Goal: Transaction & Acquisition: Purchase product/service

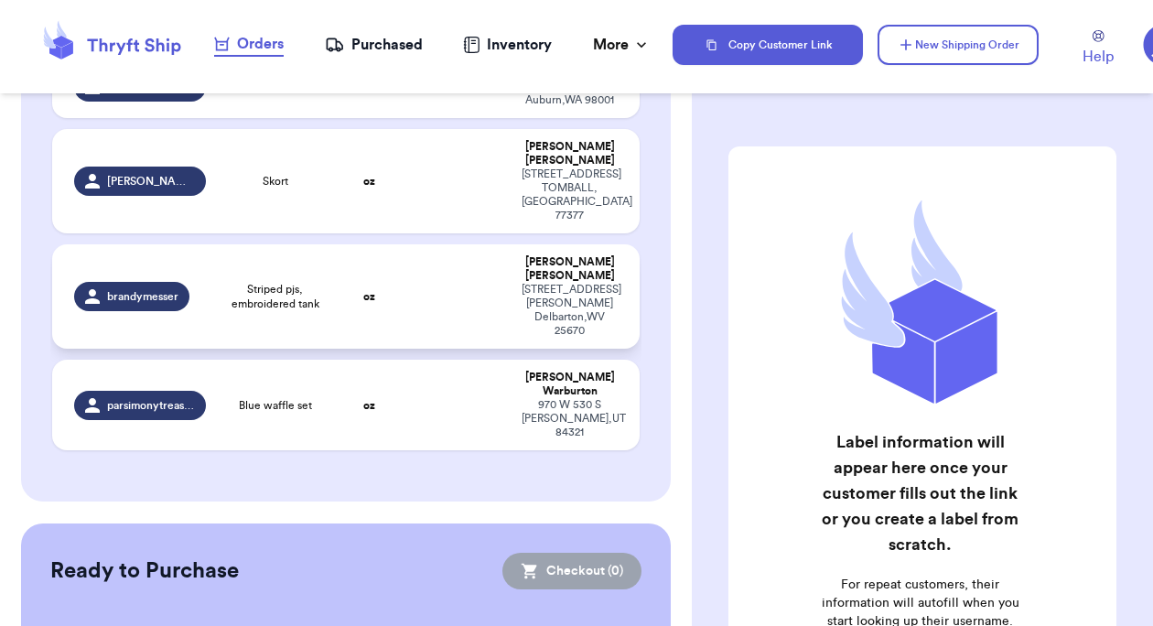
scroll to position [264, 0]
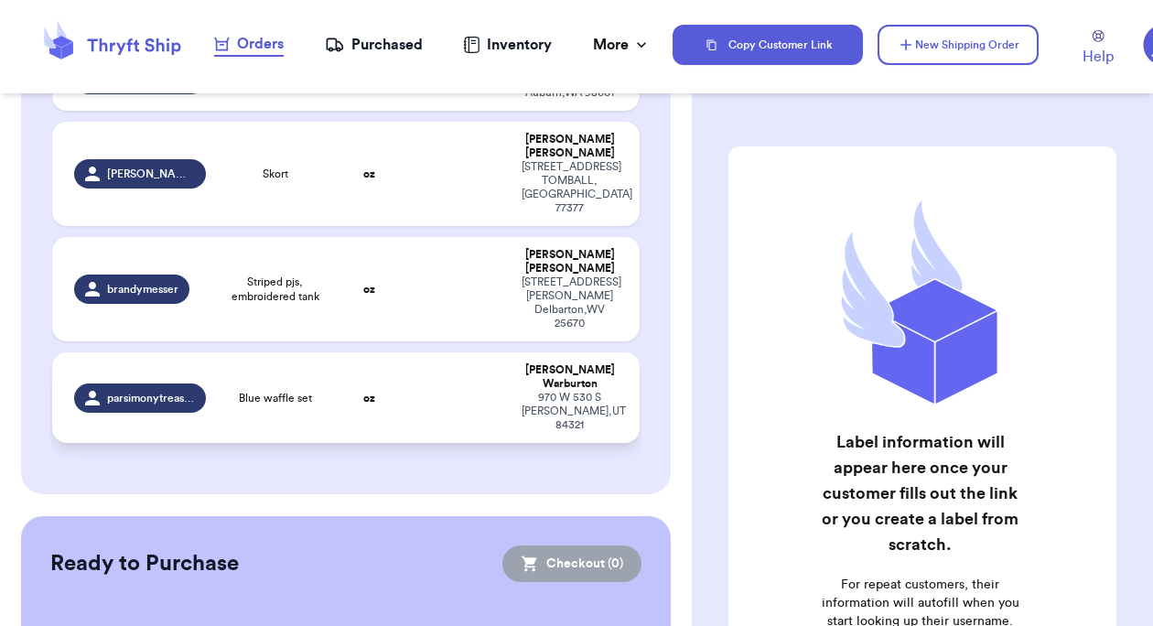
click at [293, 360] on td "Blue waffle set" at bounding box center [276, 397] width 118 height 91
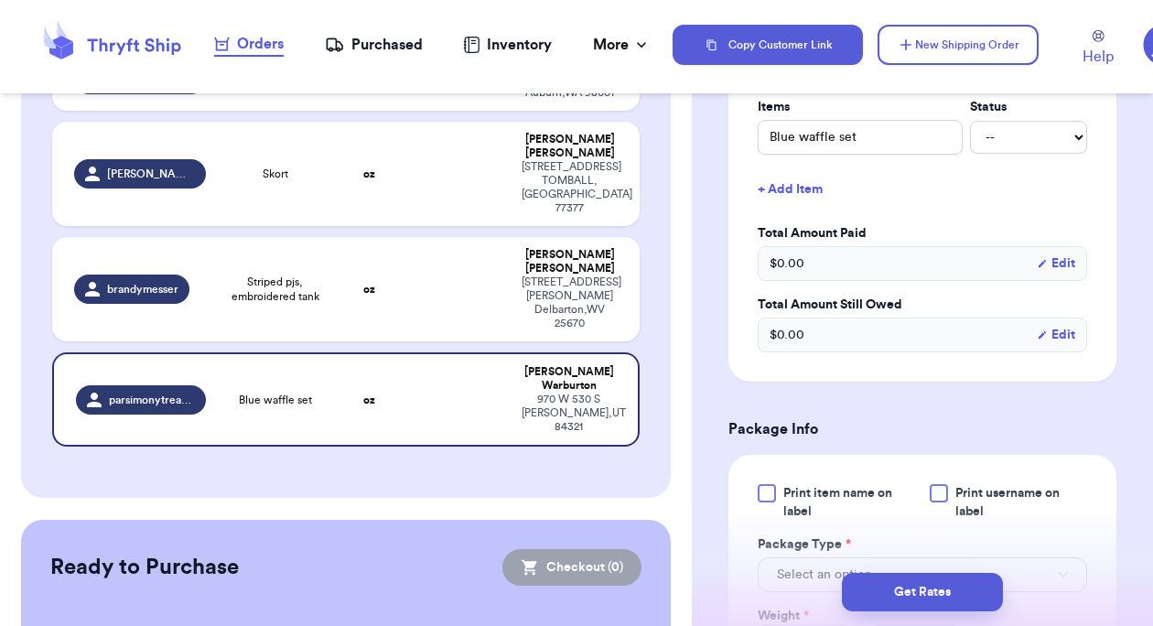
scroll to position [488, 0]
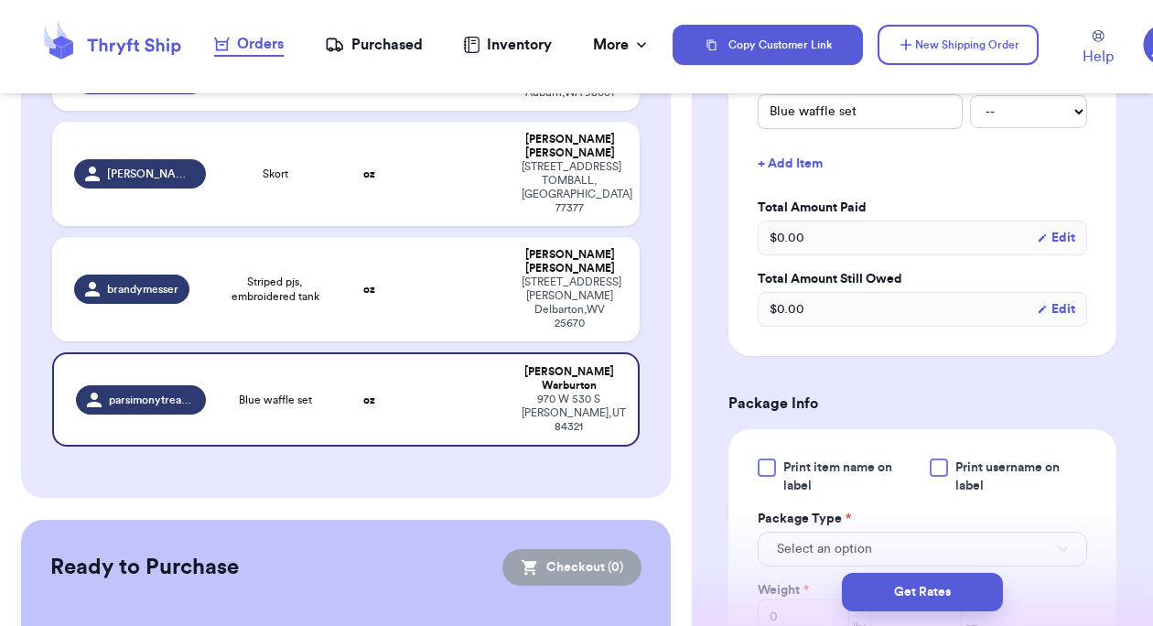
click at [773, 464] on div at bounding box center [767, 468] width 18 height 18
click at [0, 0] on input "Print item name on label" at bounding box center [0, 0] width 0 height 0
click at [955, 464] on span "Print username on label" at bounding box center [1021, 477] width 132 height 37
click at [0, 0] on input "Print username on label" at bounding box center [0, 0] width 0 height 0
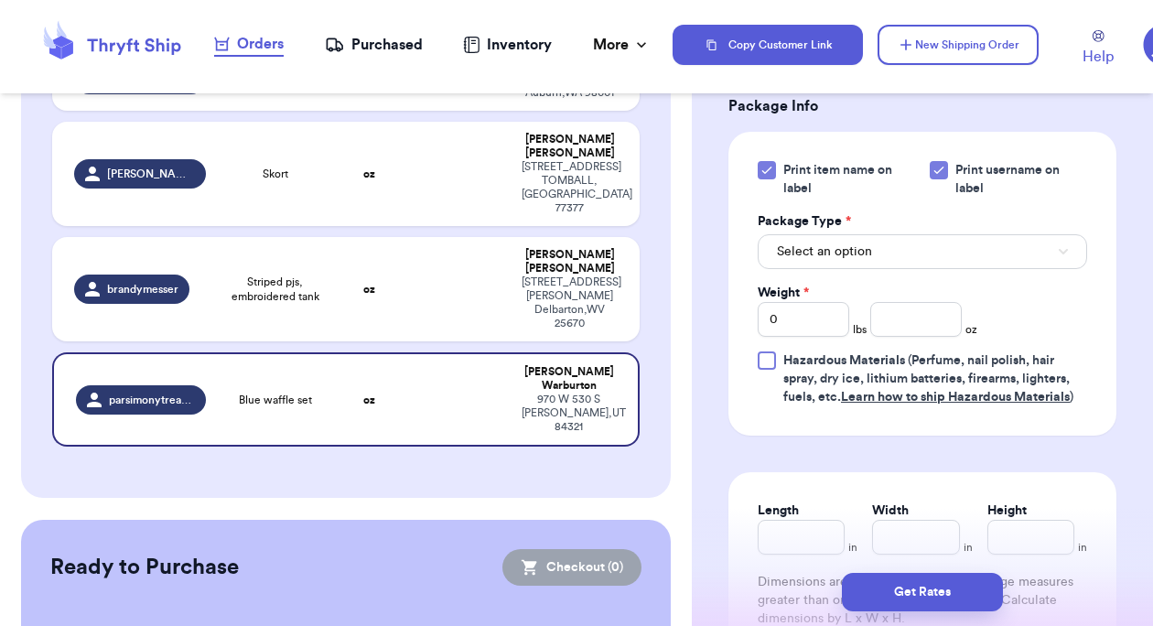
scroll to position [868, 0]
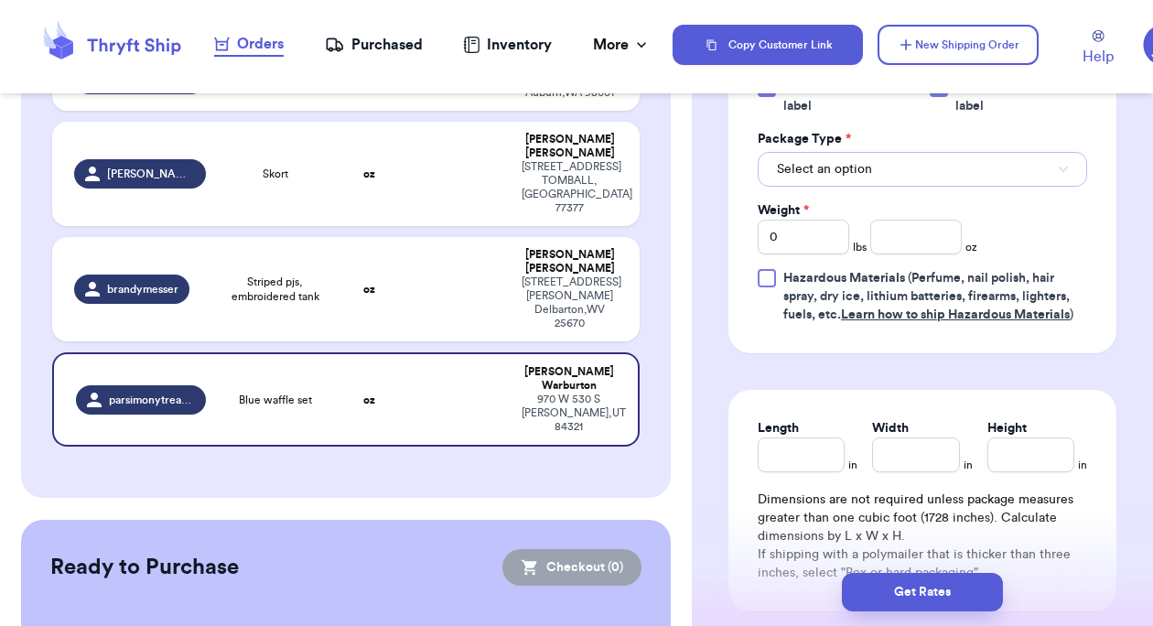
click at [859, 157] on button "Select an option" at bounding box center [922, 169] width 329 height 35
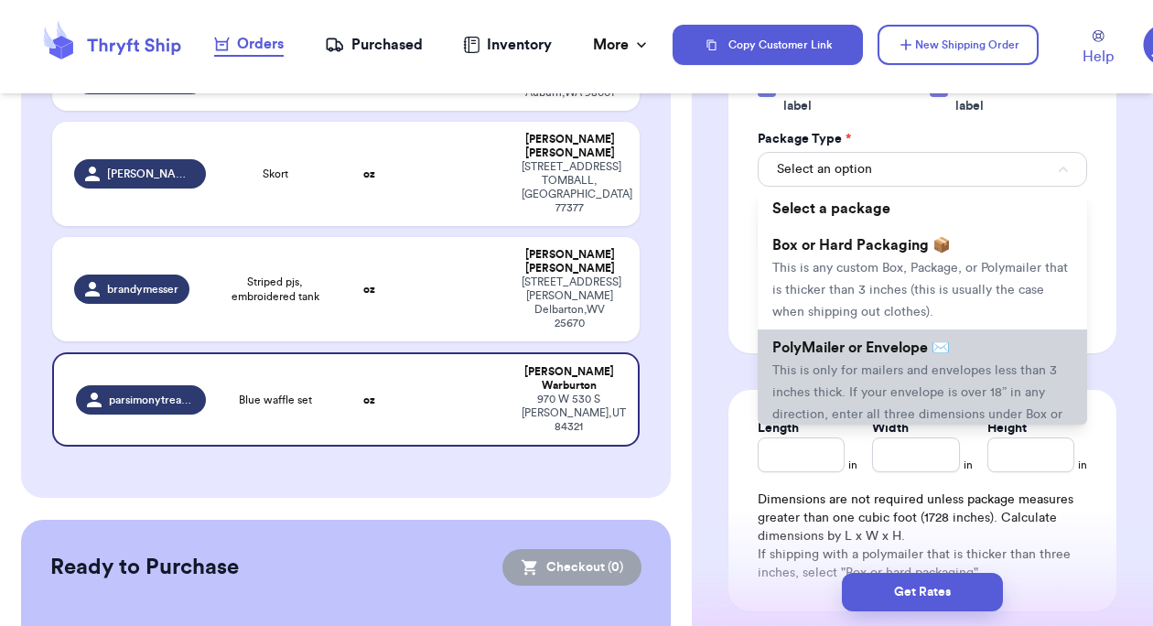
click at [889, 394] on span "This is only for mailers and envelopes less than 3 inches thick. If your envelo…" at bounding box center [917, 403] width 290 height 79
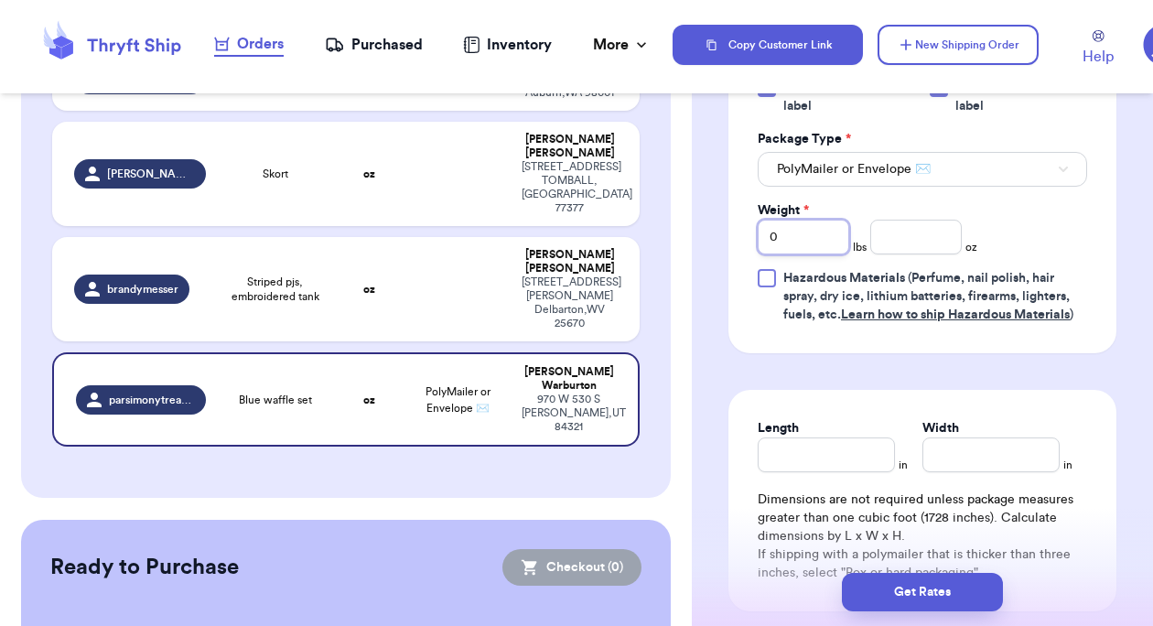
drag, startPoint x: 807, startPoint y: 242, endPoint x: 716, endPoint y: 221, distance: 93.9
click at [718, 221] on div "Shipping Information Delete Label Customer Info Instagram Handle: parsimonytrea…" at bounding box center [922, 38] width 461 height 1592
type input "1"
type input "4"
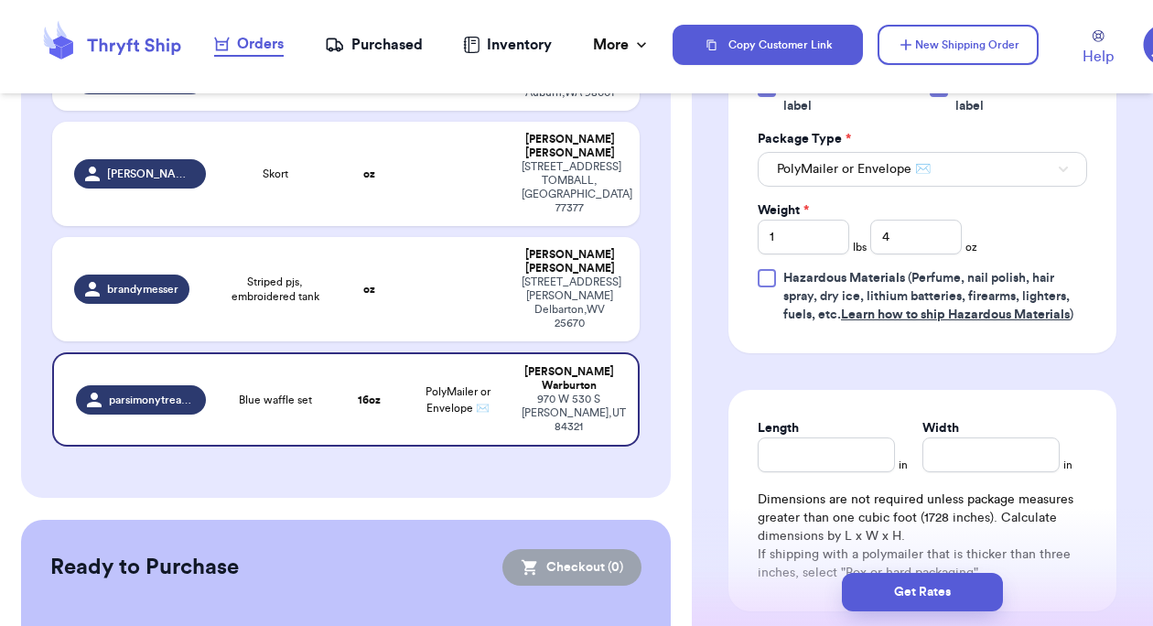
click at [1096, 383] on div "Shipping Information Delete Label Customer Info Instagram Handle: parsimonytrea…" at bounding box center [922, 38] width 461 height 1592
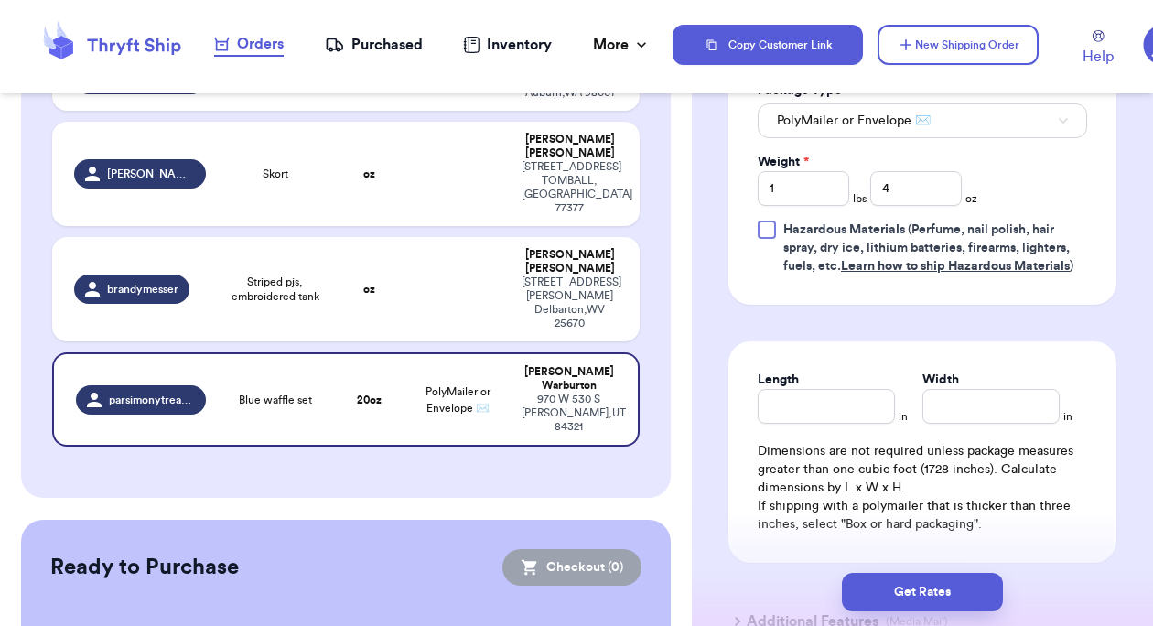
scroll to position [917, 0]
click at [842, 423] on input "Length" at bounding box center [826, 405] width 137 height 35
type input "15"
click at [933, 415] on input "Width *" at bounding box center [990, 405] width 137 height 35
type input "12"
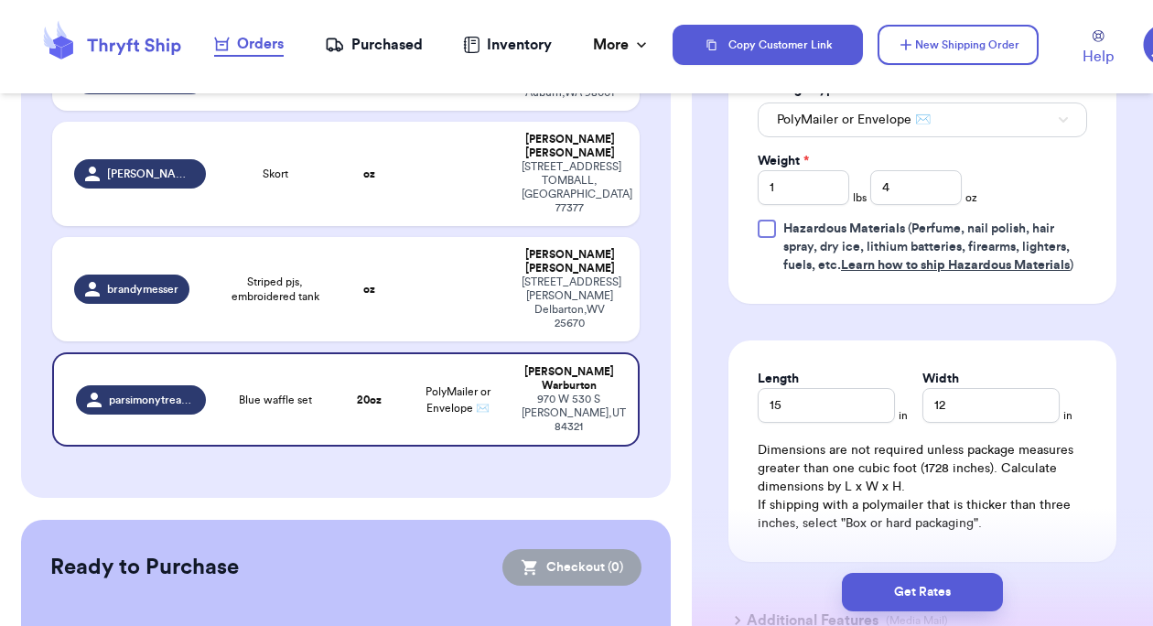
click at [1060, 448] on div "Length 15 in Width 12 in Dimensions are not required unless package measures gr…" at bounding box center [922, 450] width 388 height 221
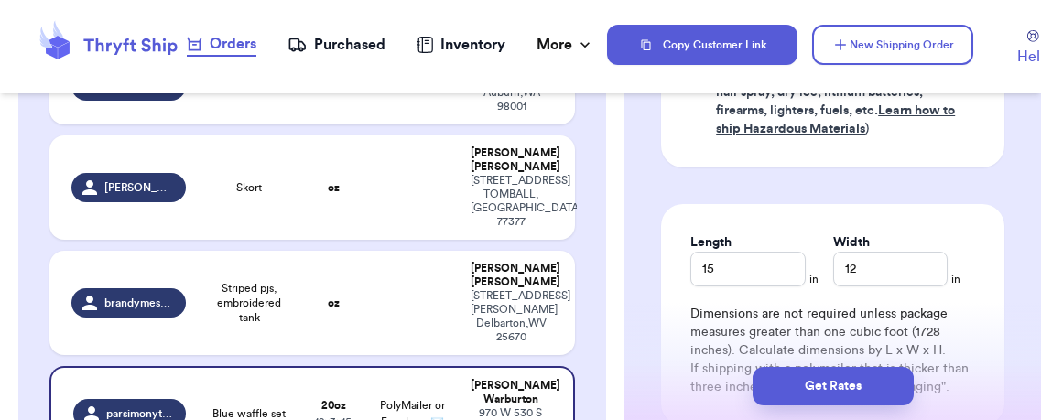
scroll to position [1116, 0]
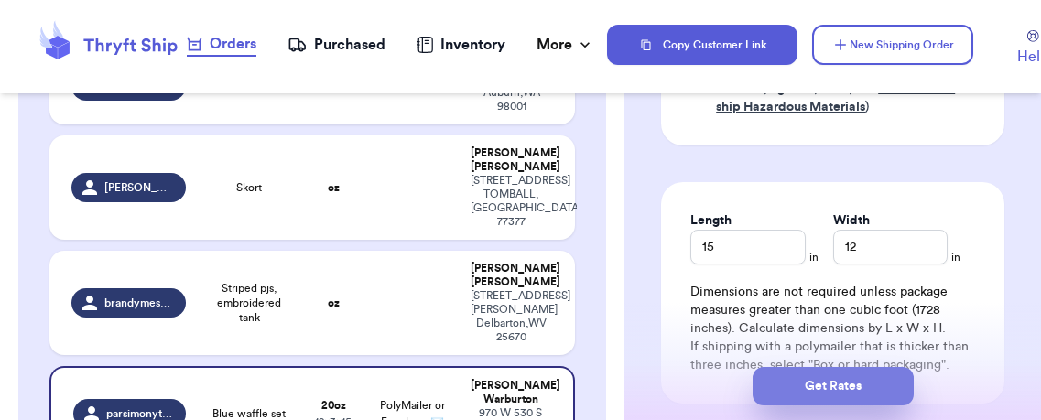
click at [803, 396] on button "Get Rates" at bounding box center [832, 386] width 161 height 38
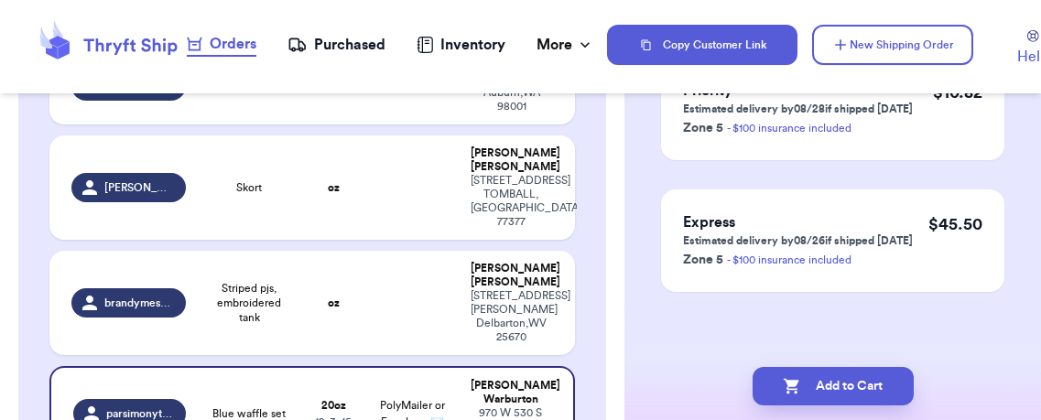
scroll to position [0, 0]
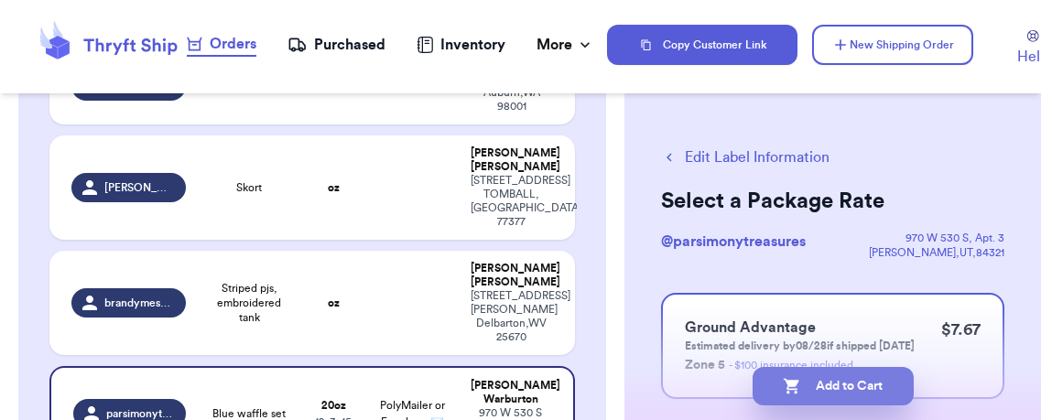
click at [881, 382] on button "Add to Cart" at bounding box center [832, 386] width 161 height 38
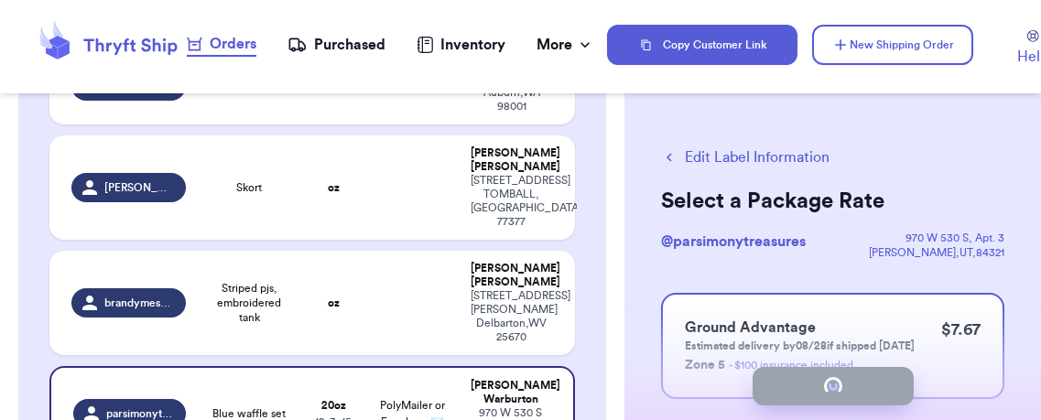
checkbox input "true"
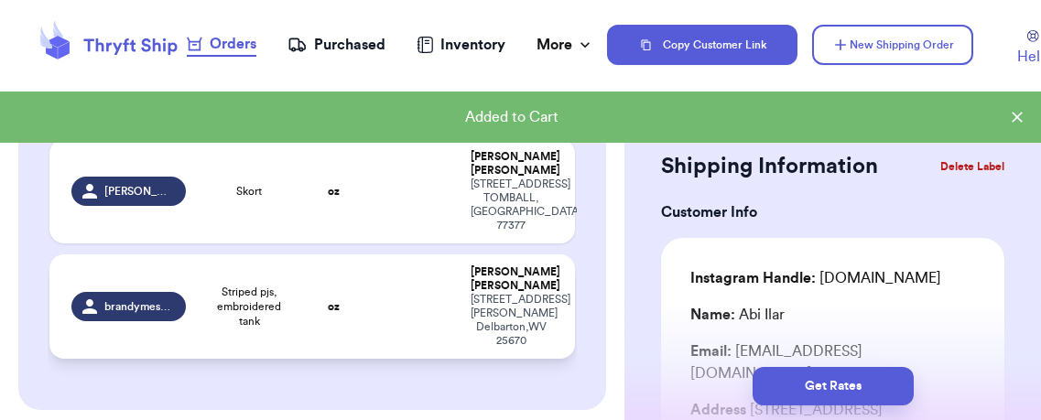
click at [287, 295] on td "Striped pjs, embroidered tank" at bounding box center [249, 306] width 105 height 104
type input "Striped pjs, embroidered tank"
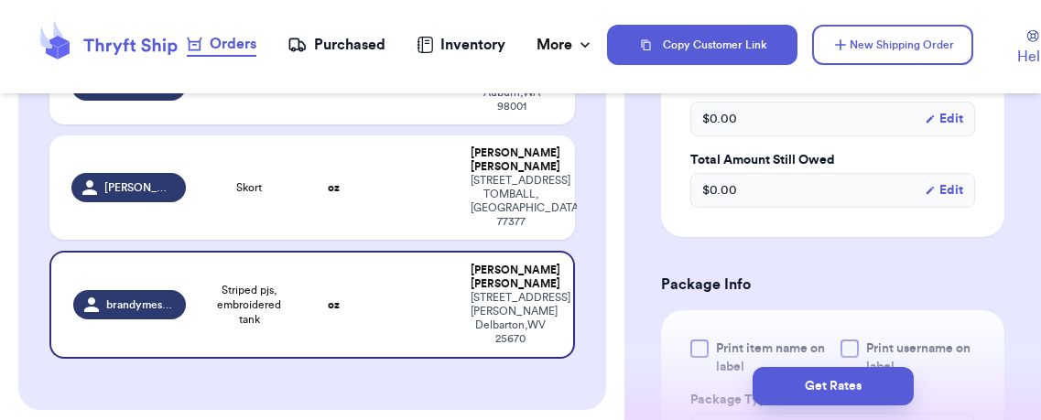
scroll to position [674, 0]
drag, startPoint x: 745, startPoint y: 300, endPoint x: 846, endPoint y: 304, distance: 100.7
click at [746, 339] on span "Print item name on label" at bounding box center [772, 357] width 113 height 37
click at [694, 339] on div at bounding box center [699, 348] width 18 height 18
click at [0, 0] on input "Print item name on label" at bounding box center [0, 0] width 0 height 0
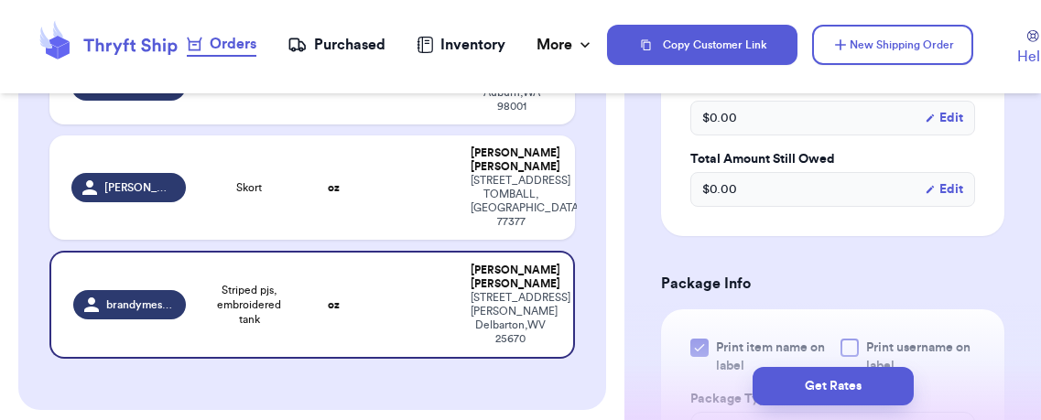
click at [847, 339] on label "Print username on label" at bounding box center [907, 357] width 135 height 37
click at [0, 0] on input "Print username on label" at bounding box center [0, 0] width 0 height 0
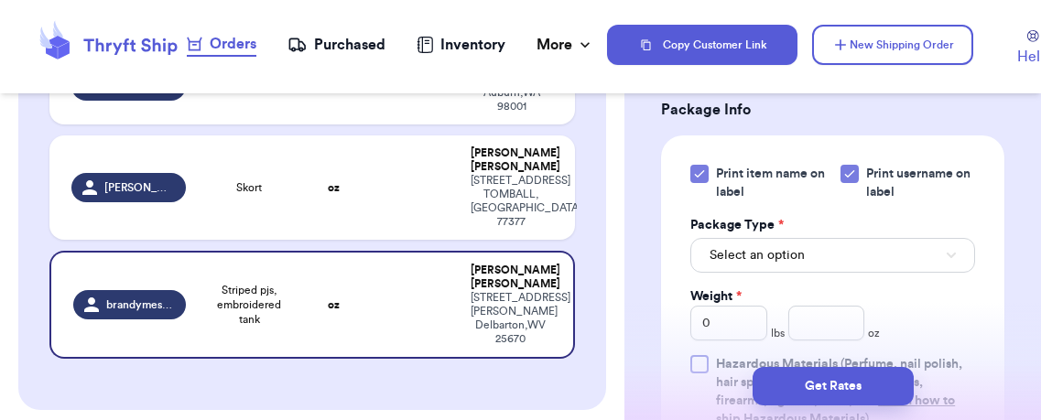
scroll to position [868, 0]
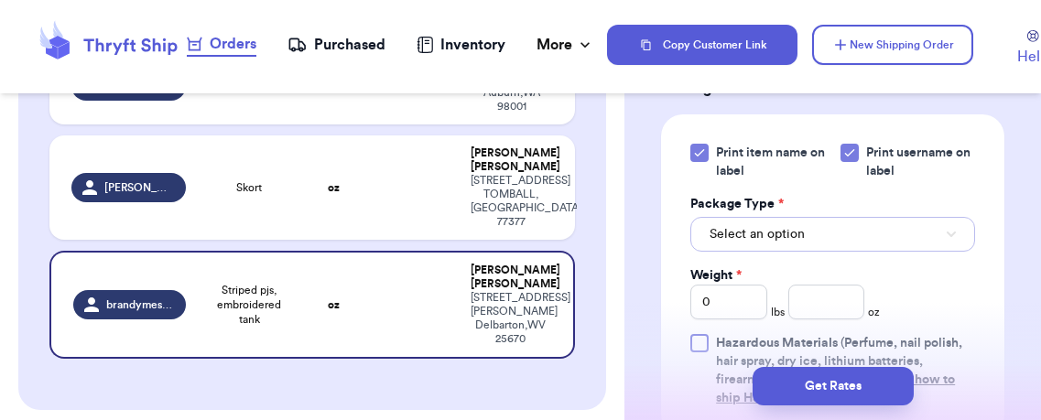
click at [812, 217] on button "Select an option" at bounding box center [832, 234] width 285 height 35
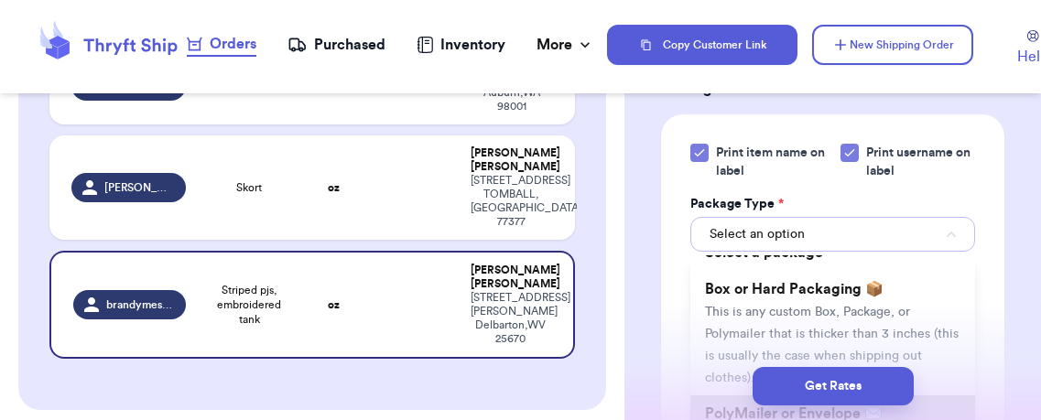
scroll to position [47, 0]
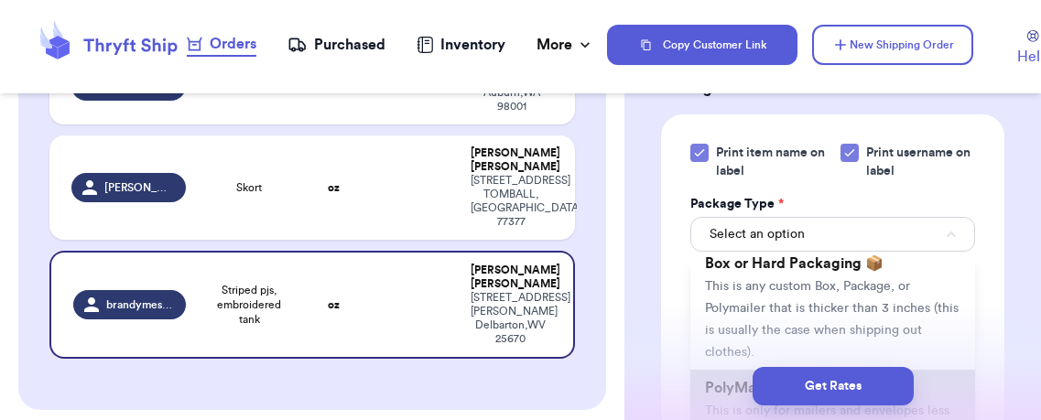
click at [759, 381] on span "PolyMailer or Envelope ✉️" at bounding box center [794, 388] width 178 height 15
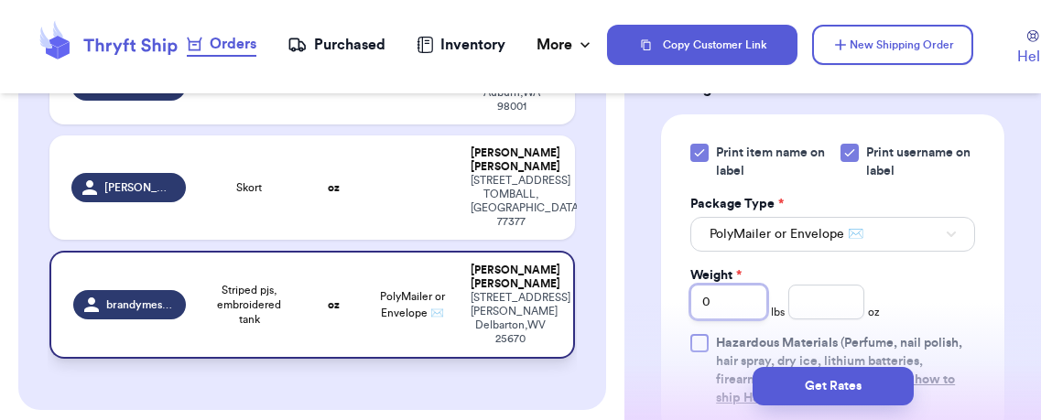
drag, startPoint x: 726, startPoint y: 257, endPoint x: 521, endPoint y: 240, distance: 205.7
click at [521, 240] on div "Customer Link New Order Incomplete 03 Get Rates for All ( 0 ) Get Rates for All…" at bounding box center [520, 210] width 1041 height 420
type input "1"
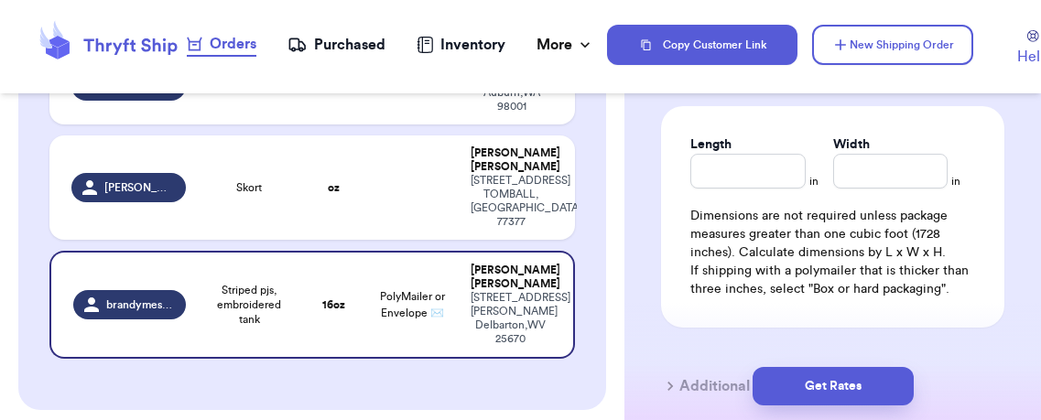
scroll to position [1235, 0]
type input "2.9"
click at [745, 154] on input "Length" at bounding box center [747, 171] width 114 height 35
type input "12"
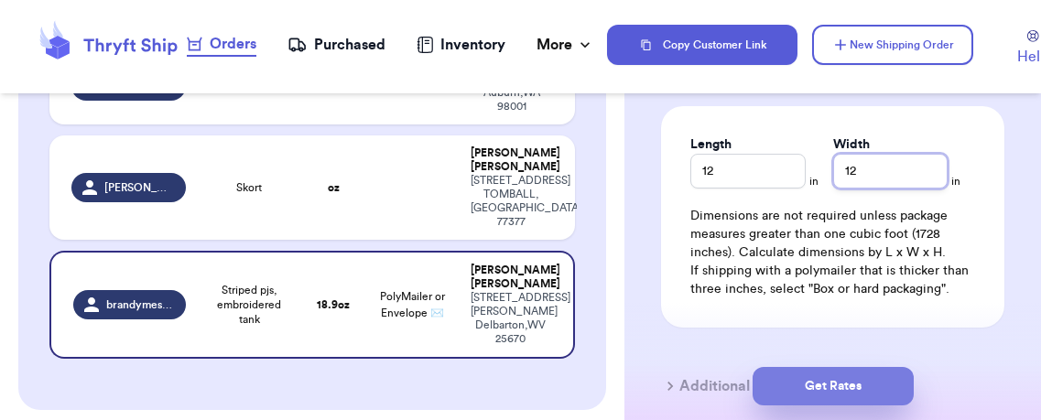
type input "12"
click at [869, 388] on button "Get Rates" at bounding box center [832, 386] width 161 height 38
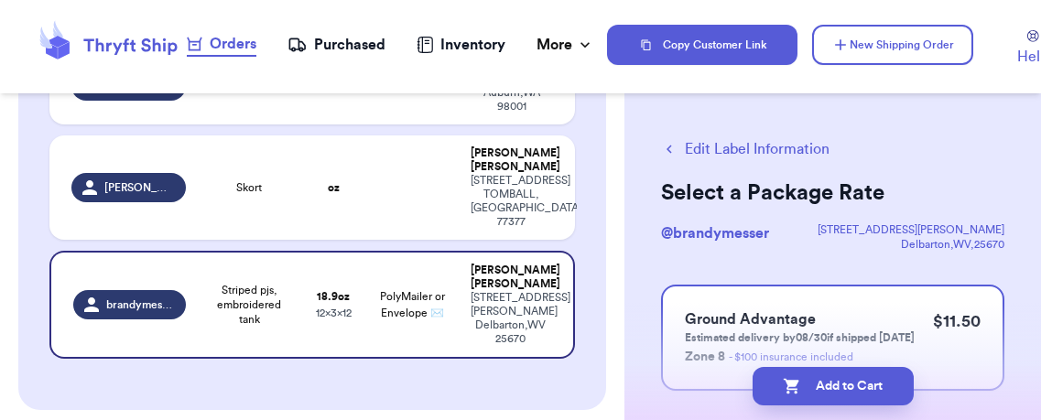
scroll to position [190, 0]
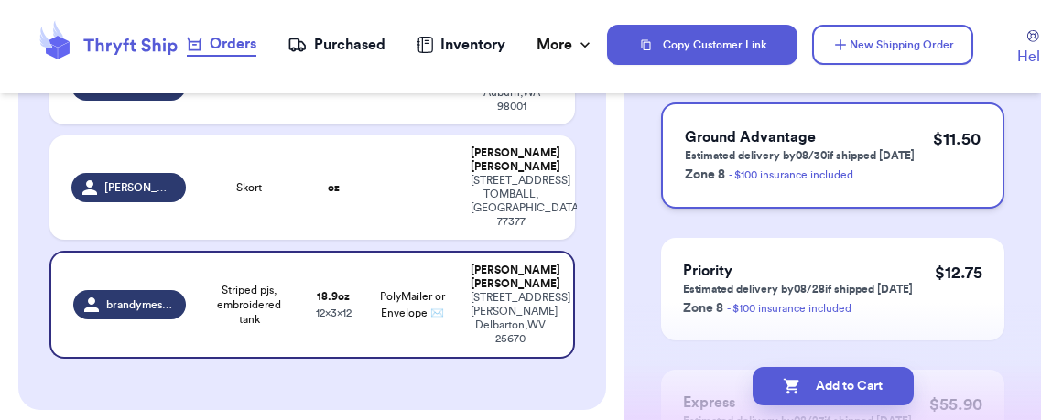
click at [824, 163] on p "Estimated delivery by 08/30 if shipped [DATE]" at bounding box center [800, 155] width 230 height 15
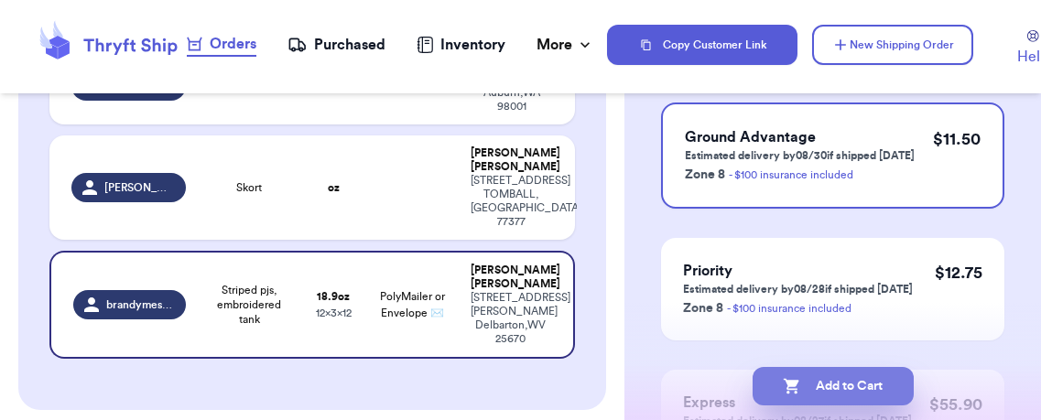
click at [822, 392] on button "Add to Cart" at bounding box center [832, 386] width 161 height 38
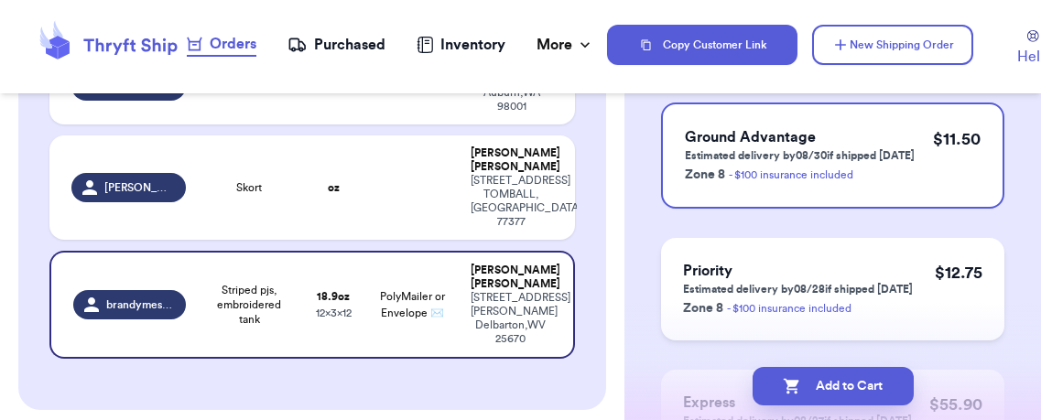
checkbox input "true"
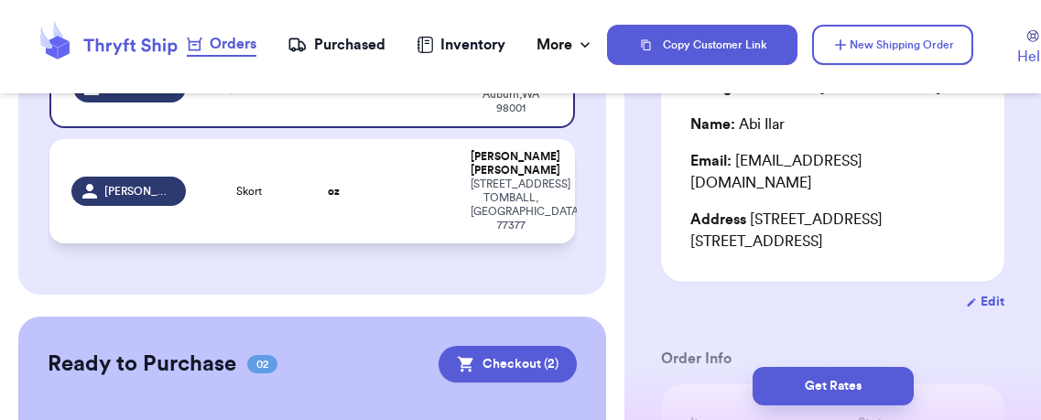
click at [202, 192] on td "Skort" at bounding box center [249, 191] width 105 height 104
type input "Skort"
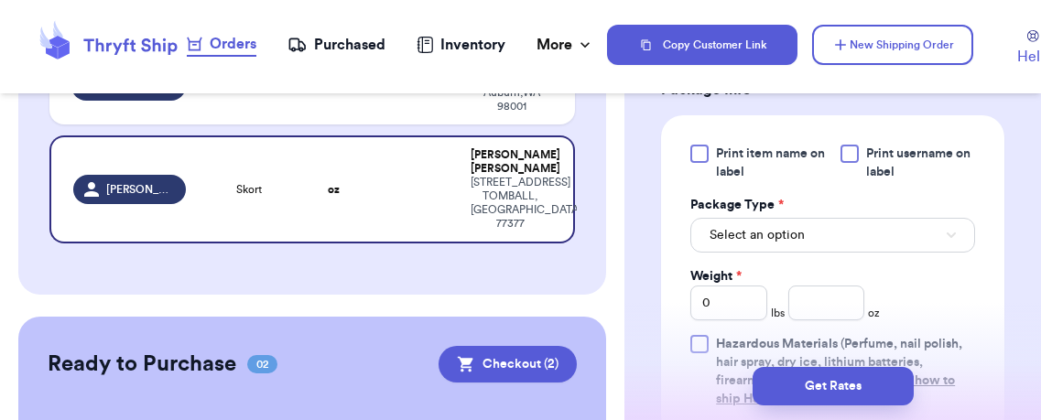
scroll to position [681, 0]
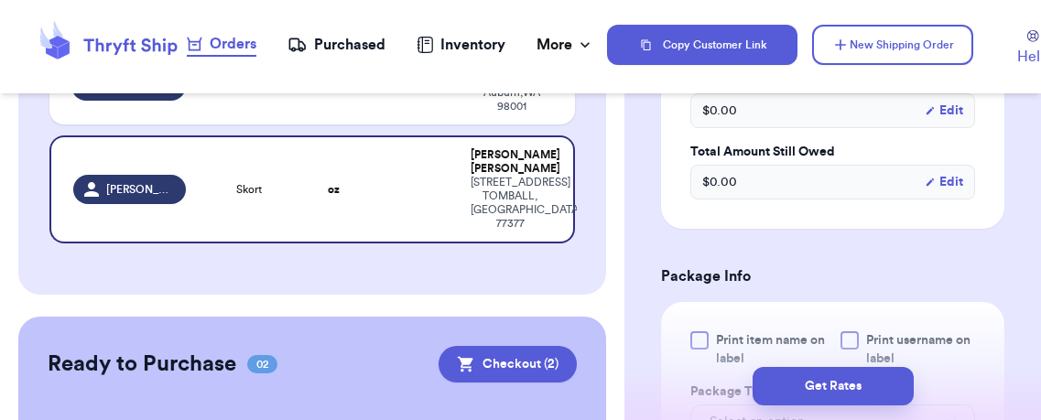
click at [729, 331] on span "Print item name on label" at bounding box center [772, 349] width 113 height 37
click at [0, 0] on input "Print item name on label" at bounding box center [0, 0] width 0 height 0
click at [868, 331] on span "Print username on label" at bounding box center [920, 349] width 109 height 37
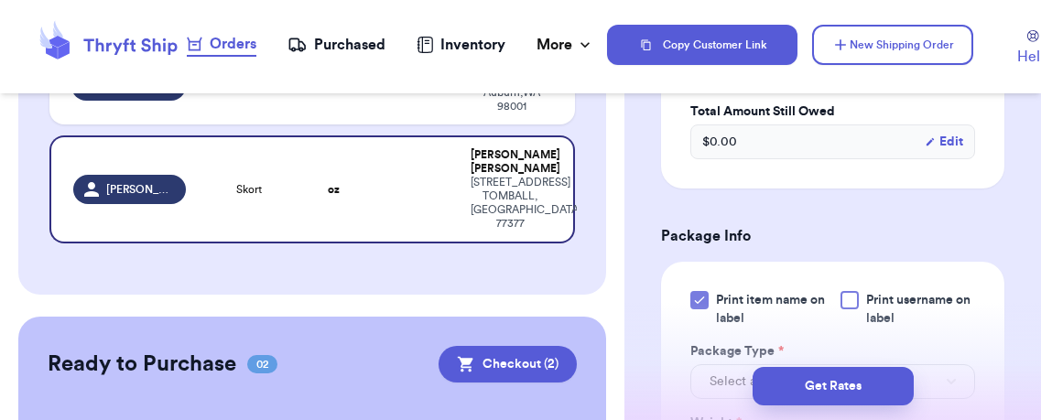
click at [841, 291] on div at bounding box center [849, 300] width 18 height 18
click at [0, 0] on input "Print username on label" at bounding box center [0, 0] width 0 height 0
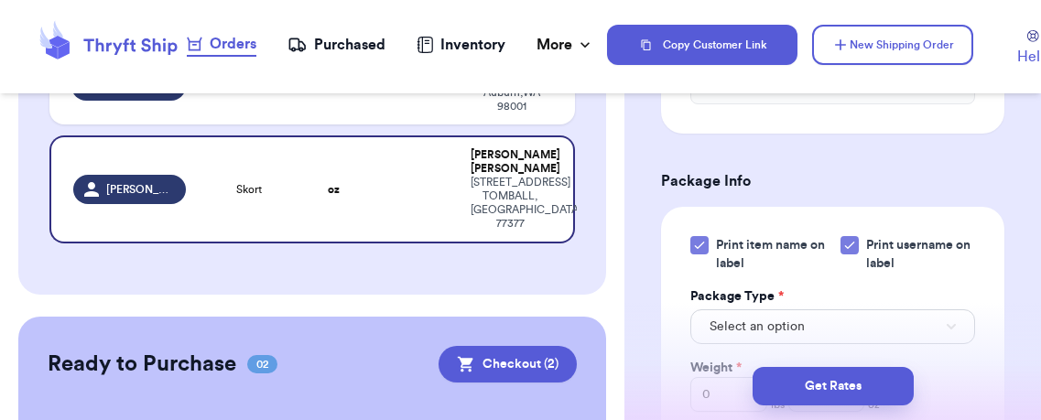
scroll to position [917, 0]
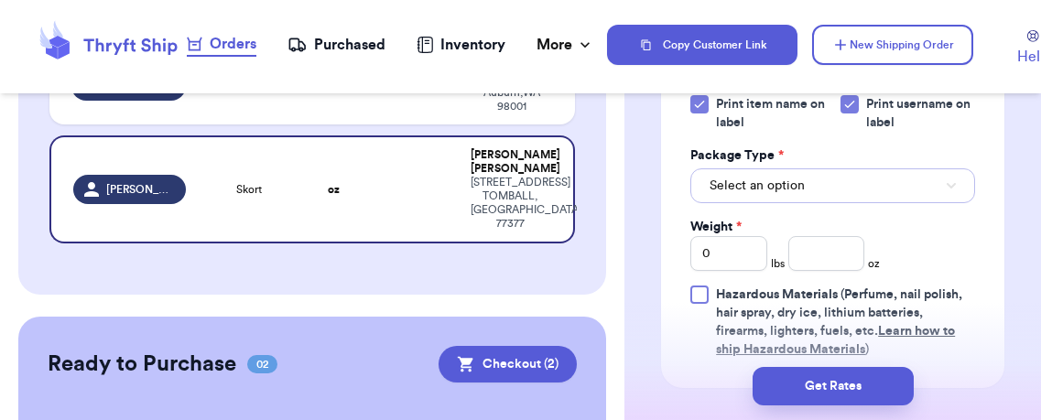
click at [794, 177] on span "Select an option" at bounding box center [756, 186] width 95 height 18
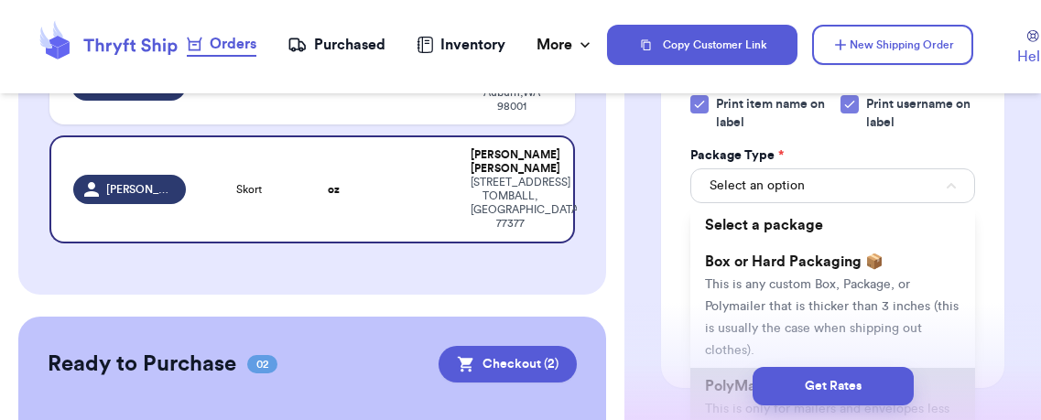
click at [815, 379] on span "PolyMailer or Envelope ✉️" at bounding box center [794, 386] width 178 height 15
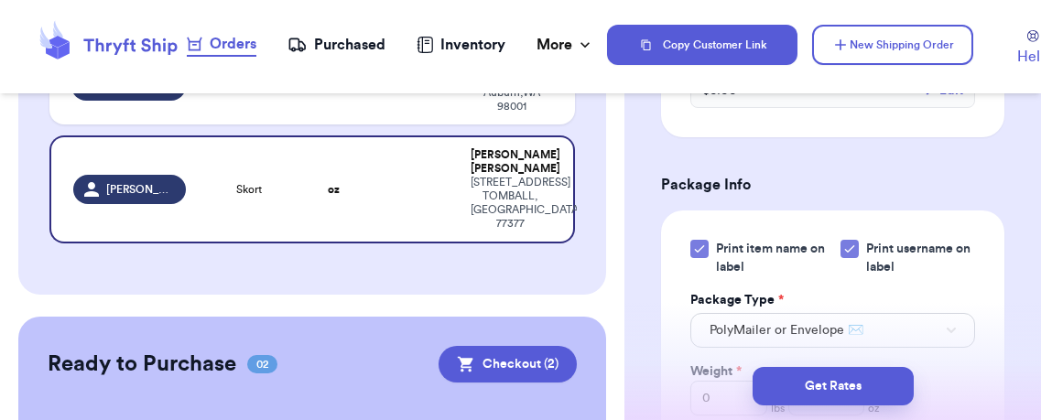
scroll to position [813, 0]
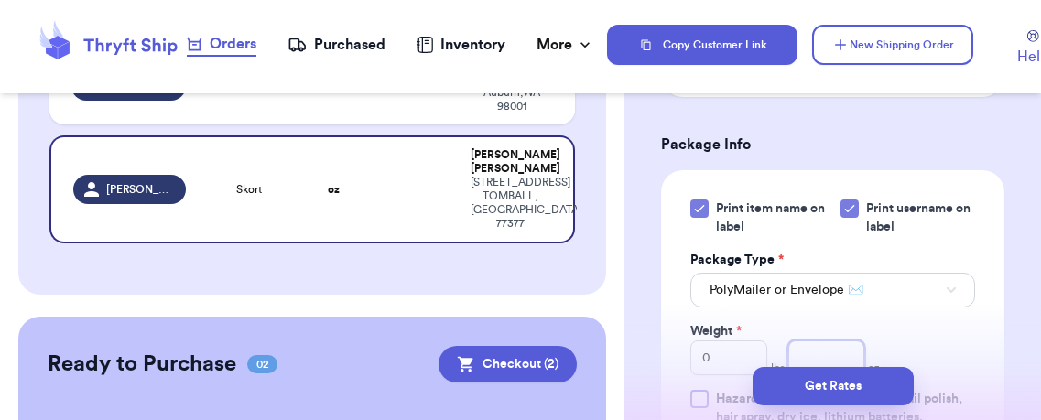
click at [839, 340] on input "number" at bounding box center [826, 357] width 77 height 35
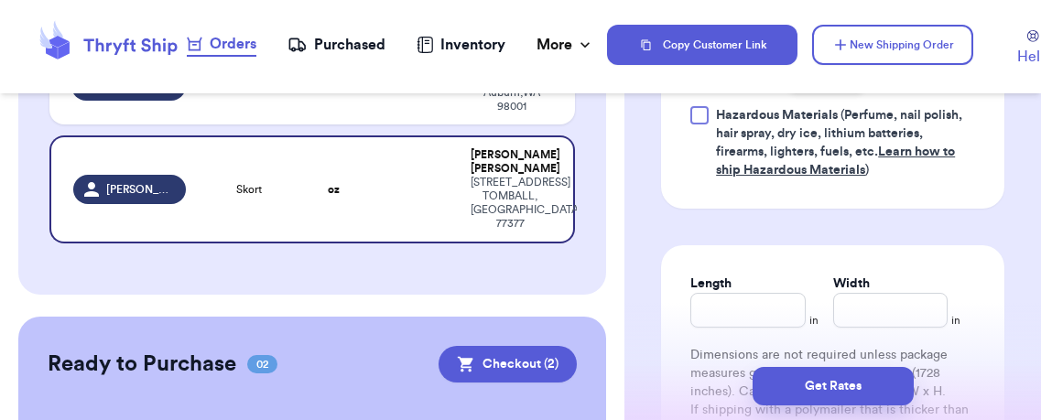
scroll to position [1009, 0]
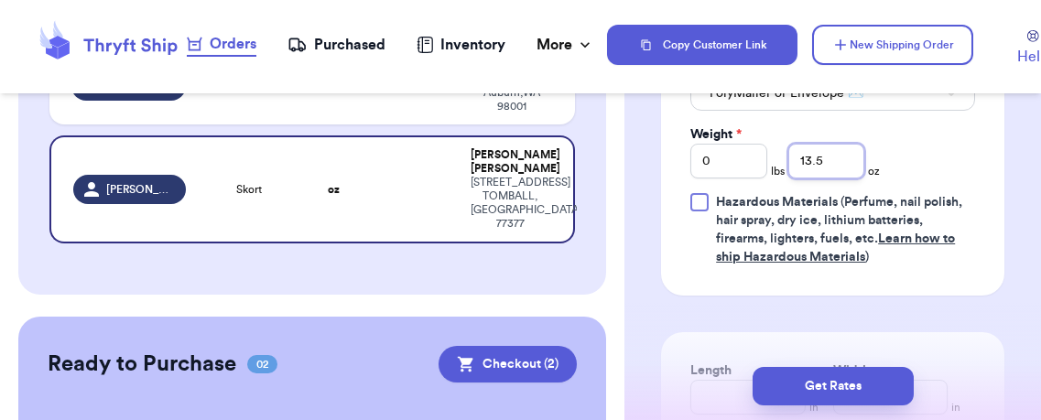
type input "13.5"
click at [714, 380] on input "Length" at bounding box center [747, 397] width 114 height 35
type input "12"
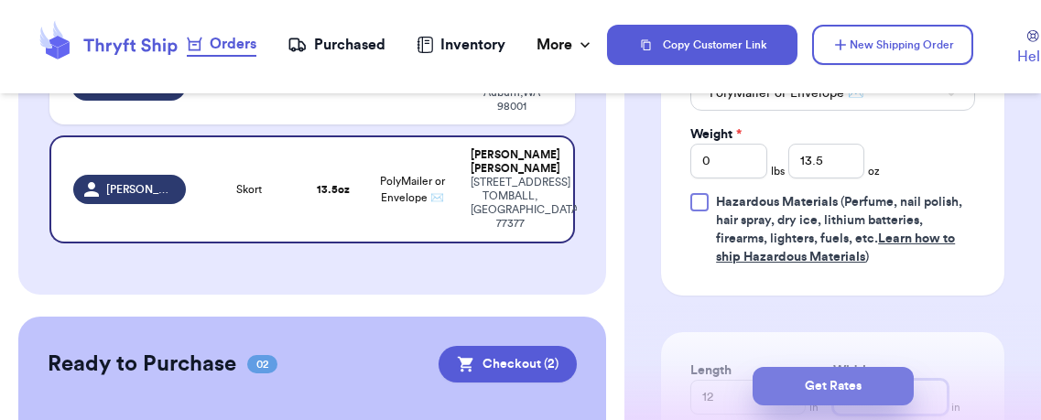
type input "7"
click at [866, 379] on button "Get Rates" at bounding box center [832, 386] width 161 height 38
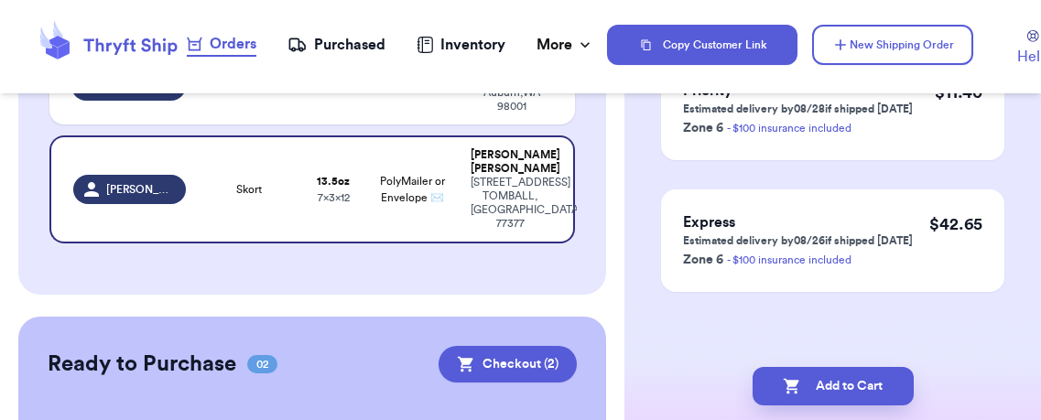
scroll to position [0, 0]
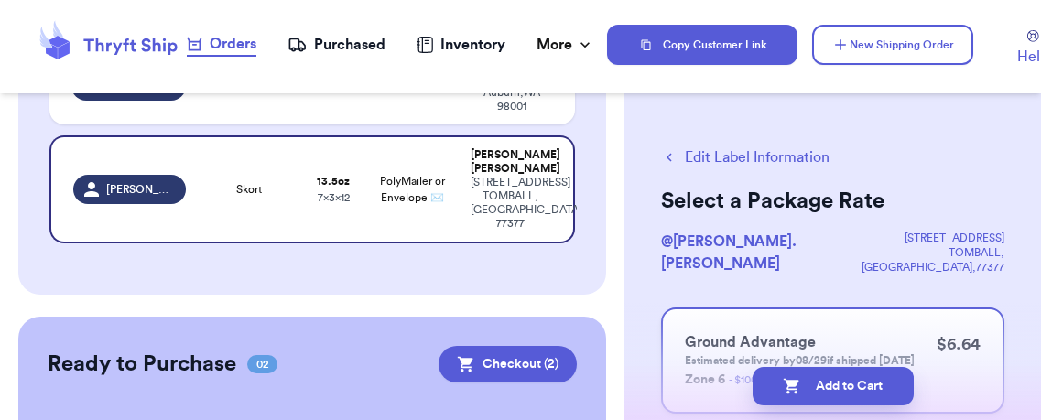
click at [936, 331] on p "$ 6.64" at bounding box center [958, 344] width 44 height 26
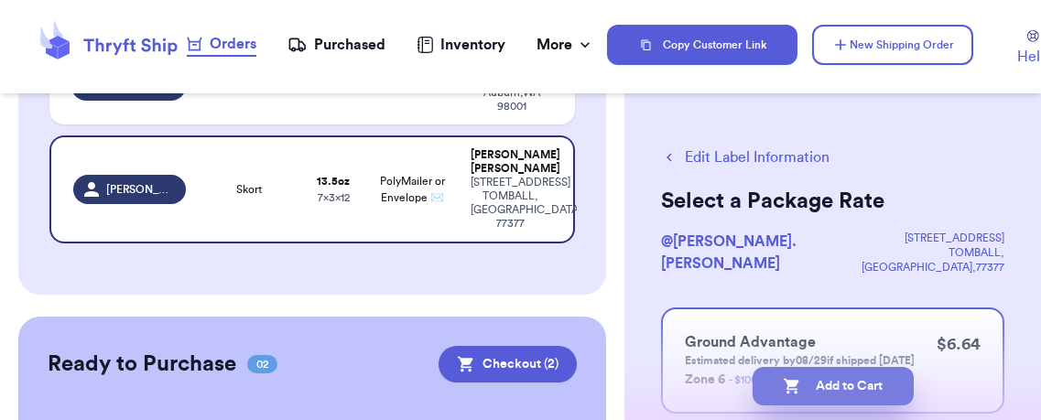
click at [856, 381] on button "Add to Cart" at bounding box center [832, 386] width 161 height 38
checkbox input "true"
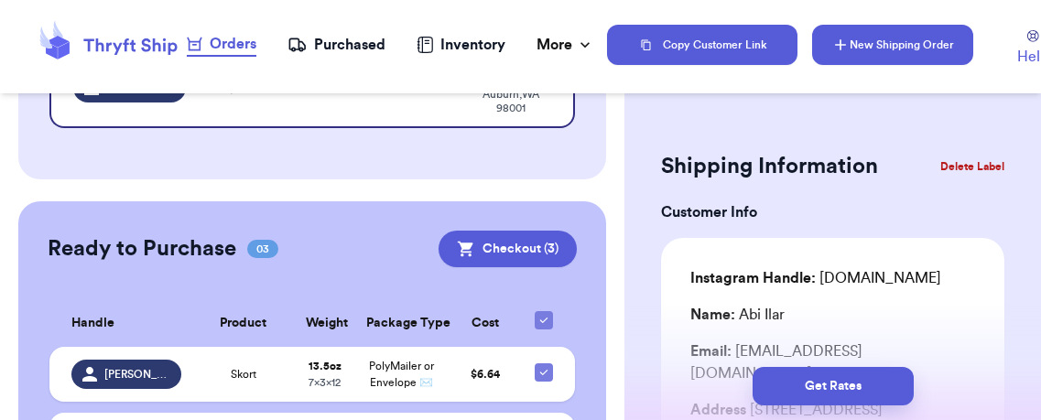
click at [882, 38] on button "New Shipping Order" at bounding box center [892, 45] width 161 height 40
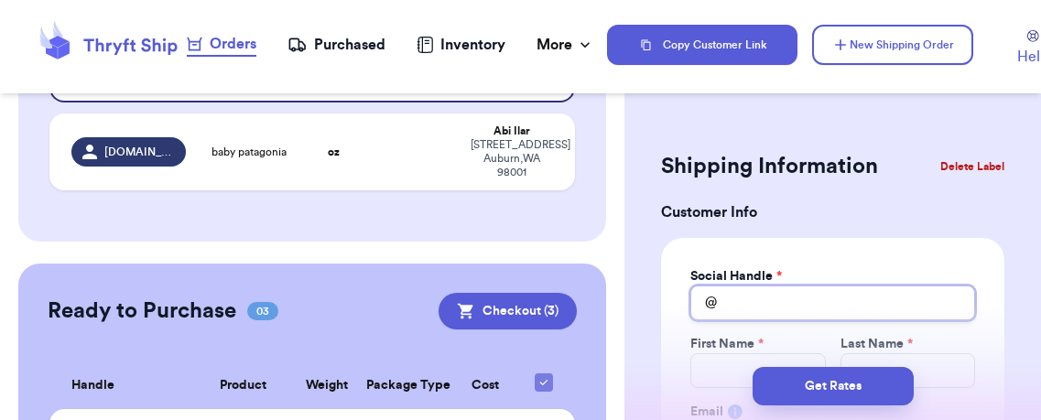
click at [812, 301] on input "Total Amount Paid" at bounding box center [832, 303] width 285 height 35
type input "j"
type input "jo"
type input "joa"
type input "[PERSON_NAME]"
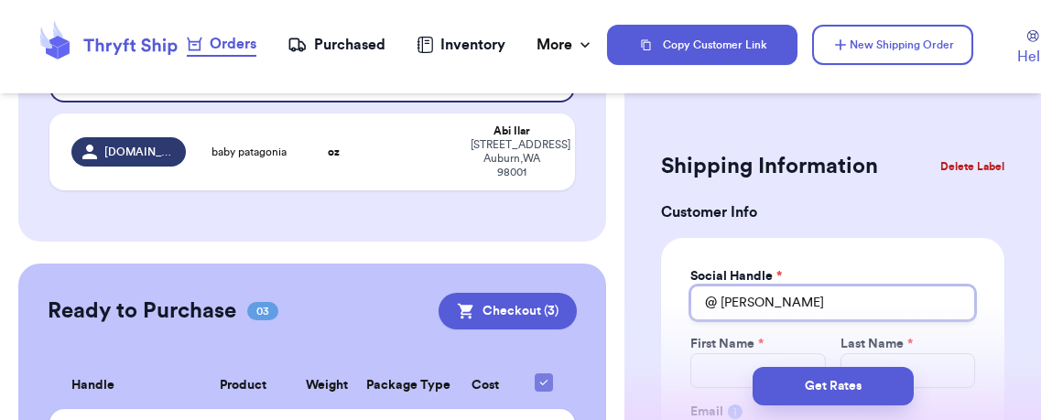
type input "[PERSON_NAME]"
type input "joanns"
type input "joannst"
type input "joannste"
type input "[PERSON_NAME]"
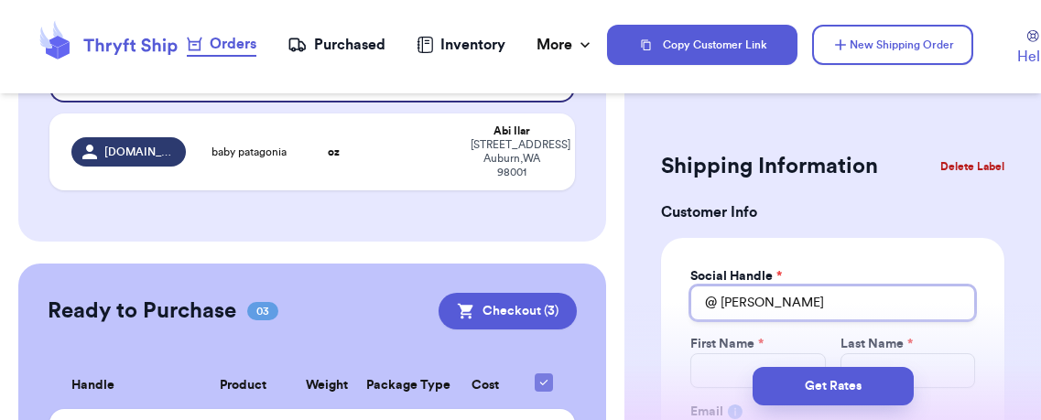
type input "joannstevi"
drag, startPoint x: 841, startPoint y: 254, endPoint x: 834, endPoint y: 266, distance: 14.0
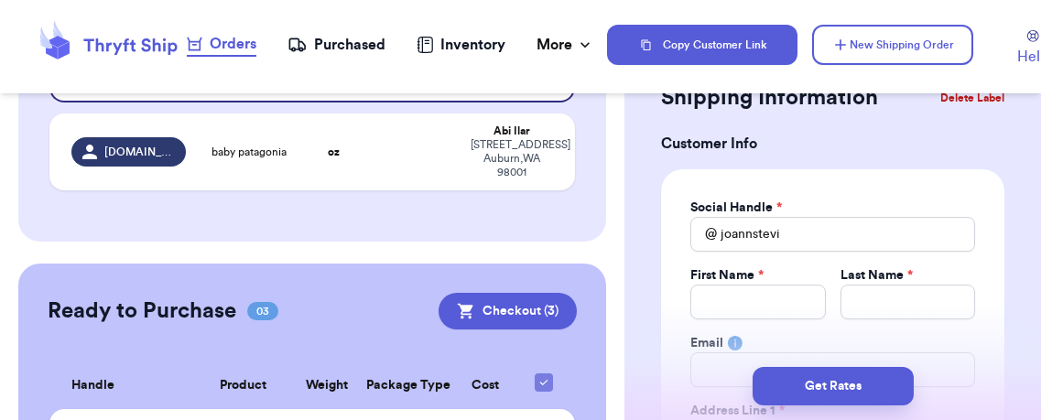
scroll to position [219, 0]
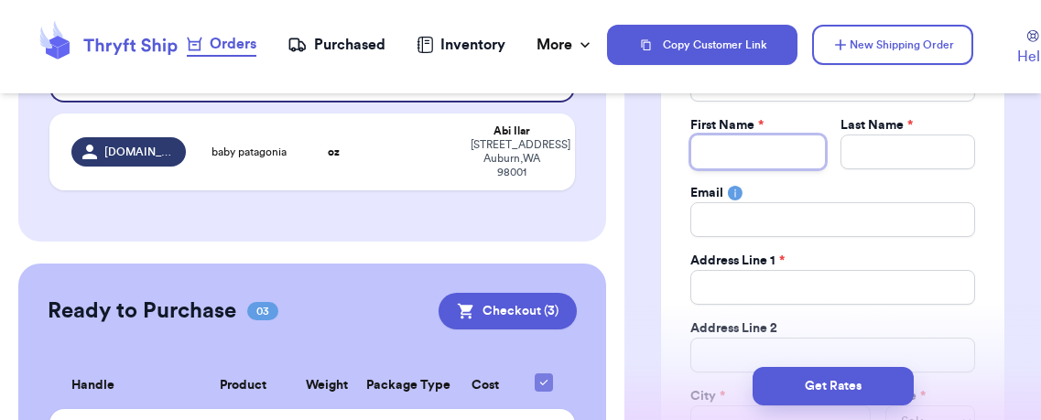
click at [734, 147] on input "Total Amount Paid" at bounding box center [757, 152] width 135 height 35
type input "T"
type input "Ta"
type input "Tar"
type input "Tary"
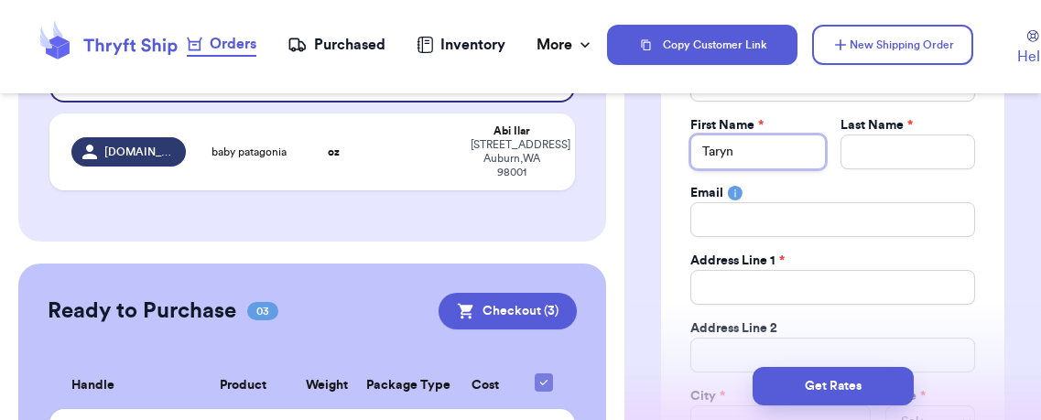
type input "Taryn"
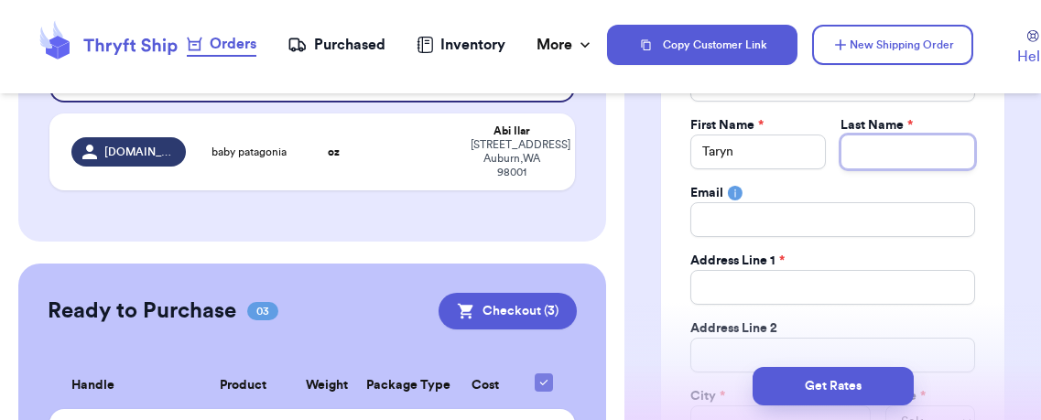
type input "S"
type input "St"
type input "Sta"
type input "Star"
type input "Starr"
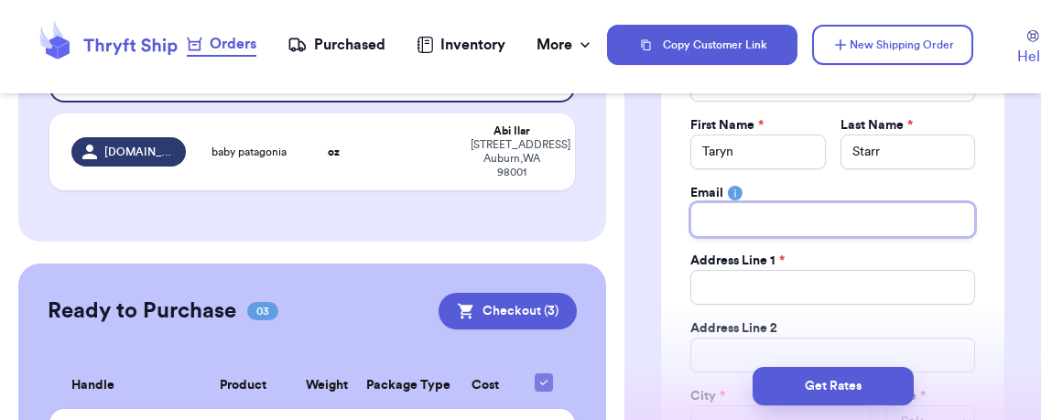
click at [766, 212] on input "Total Amount Paid" at bounding box center [832, 219] width 285 height 35
type input "t"
type input "ta"
type input "tar"
type input "tary"
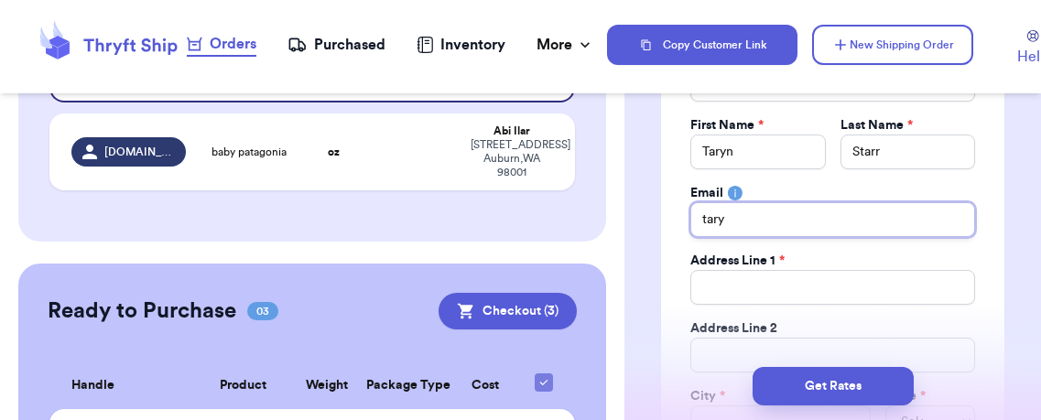
type input "taryn"
type input "taryns"
type input "tarynst"
type input "tarynsta"
type input "tarynstar"
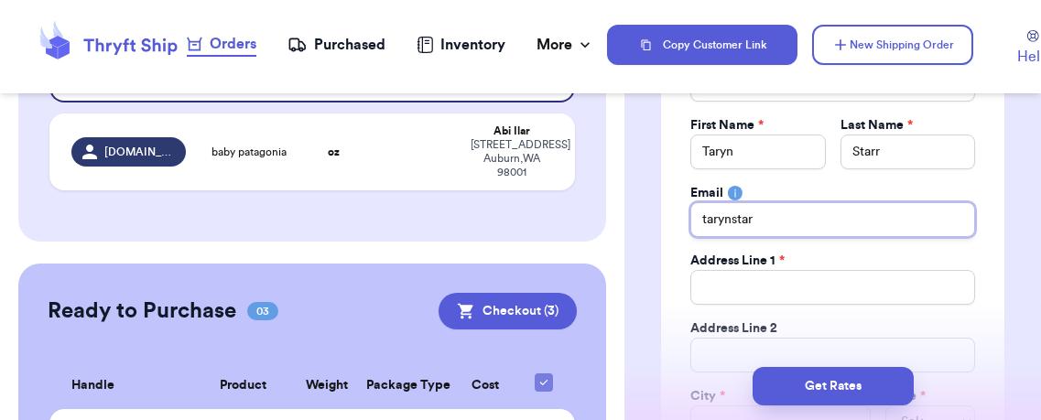
type input "tarynstarr"
type input "tarynstarr0"
type input "tarynstarr01"
type input "tarynstarr01@"
type input "tarynstarr01@g"
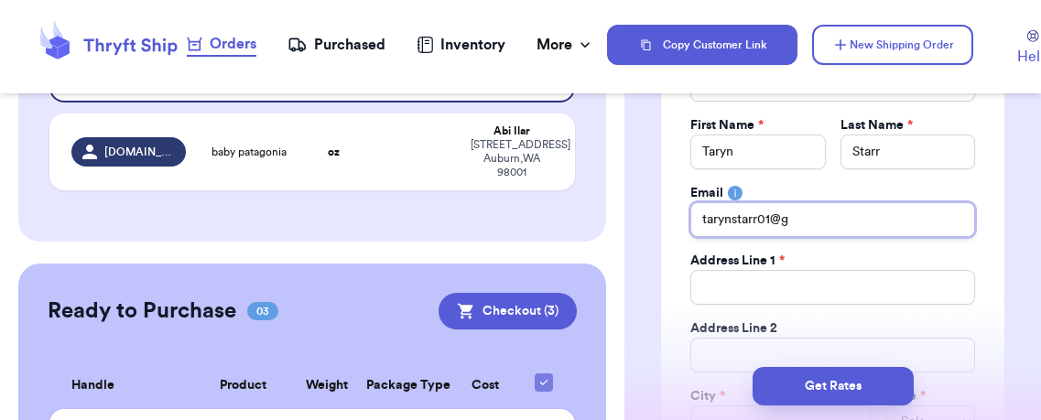
type input "tarynstarr01@ga"
type input "tarynstarr01@gam"
type input "tarynstarr01@ga"
type input "tarynstarr01@g"
type input "tarynstarr01@ga"
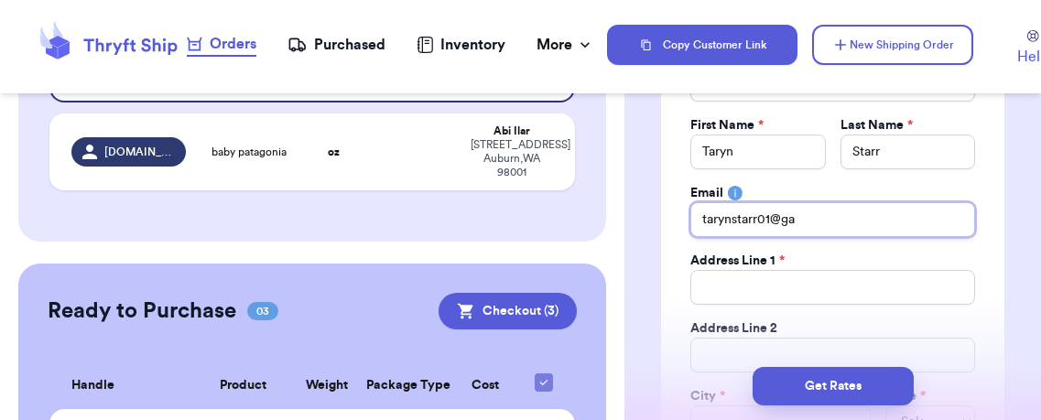
type input "tarynstarr01@g"
type input "tarynstarr01@gm"
type input "tarynstarr01@gma"
type input "tarynstarr01@gmai"
type input "[EMAIL_ADDRESS]"
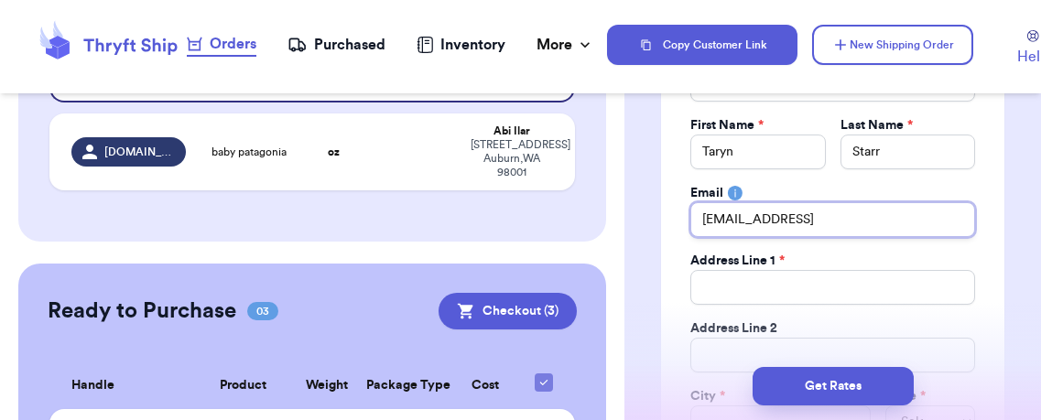
type input "[EMAIL_ADDRESS]c"
type input "[EMAIL_ADDRESS]co"
type input "[EMAIL_ADDRESS]com"
type input "[EMAIL_ADDRESS]co"
type input "[EMAIL_ADDRESS]c"
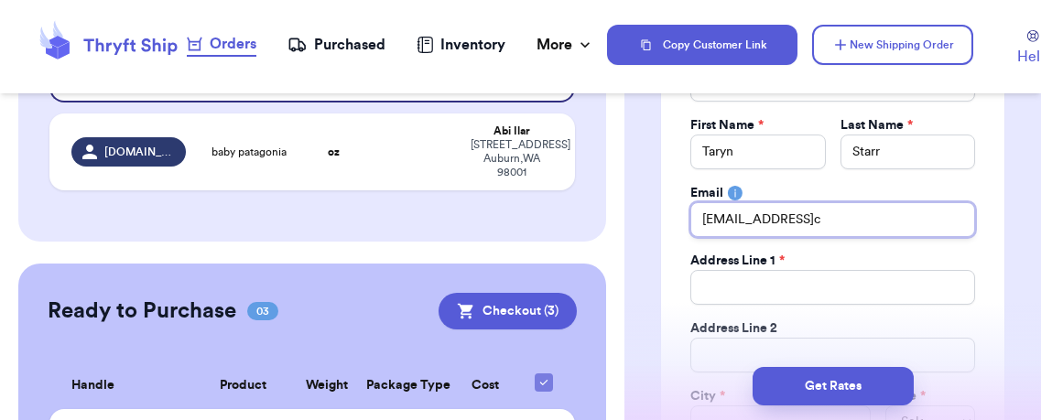
type input "[EMAIL_ADDRESS]"
type input "[EMAIL_ADDRESS]."
type input "tarynstarr01@gmail.c"
type input "[EMAIL_ADDRESS][DOMAIN_NAME]"
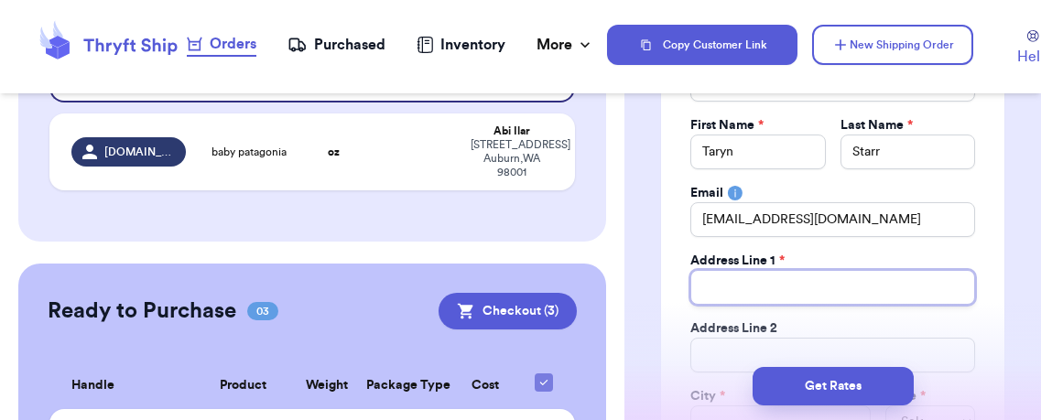
click at [742, 281] on input "Total Amount Paid" at bounding box center [832, 287] width 285 height 35
type input "3"
type input "30"
type input "300"
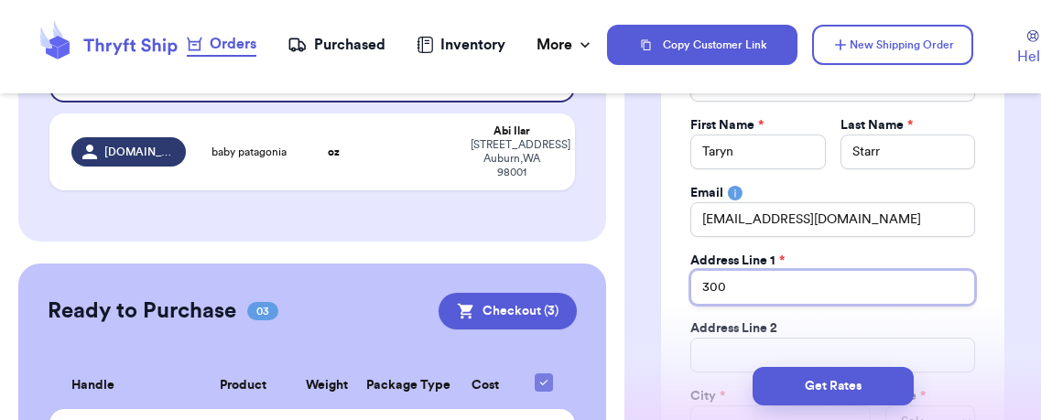
type input "300 B"
type input "300 Br"
type input "300 Bra"
type input "300 Bran"
type input "300 Branc"
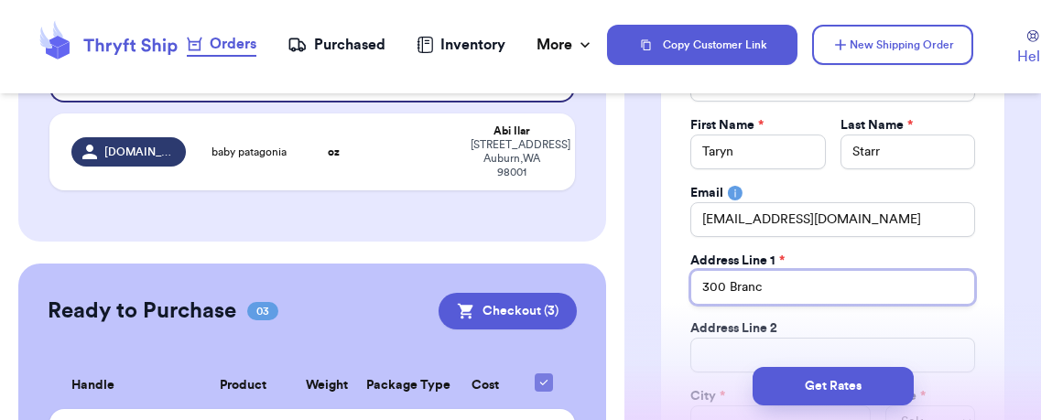
type input "300 Branch"
type input "300 Branch V"
type input "300 Branch Vi"
type input "300 Branch Vil"
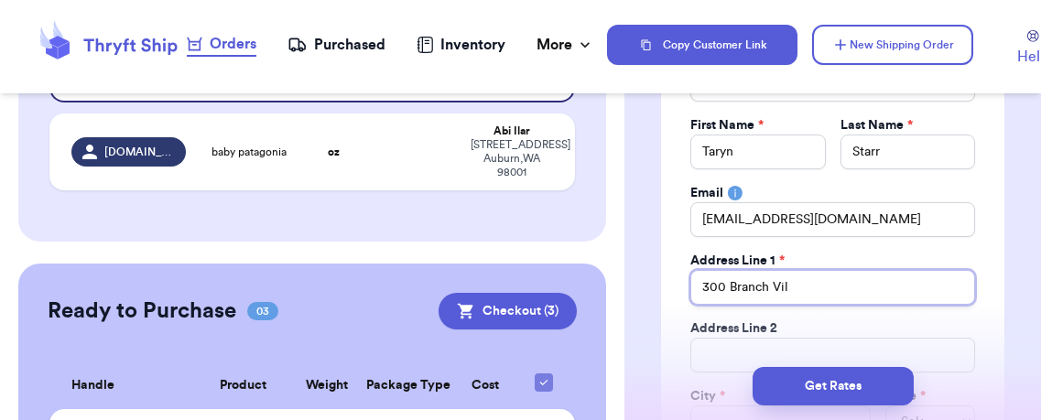
type input "300 Branch Vill"
type input "300 Branch Villa"
type input "300 Branch Villag"
type input "[GEOGRAPHIC_DATA]"
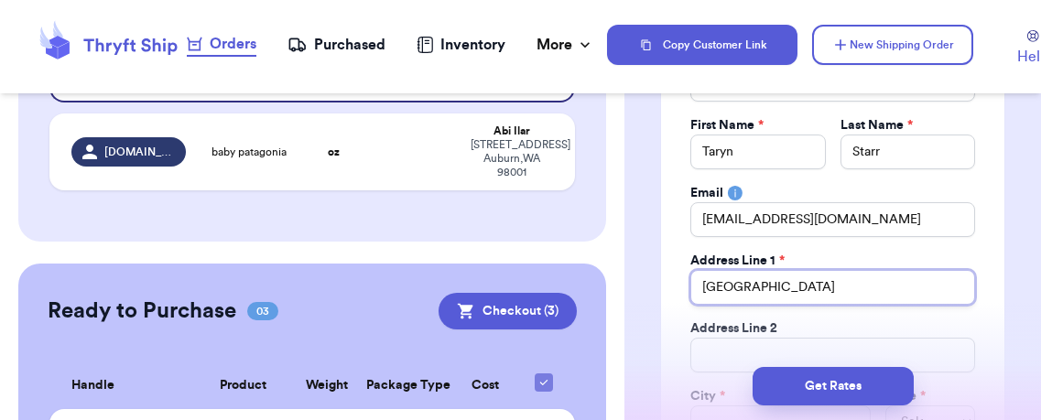
type input "[GEOGRAPHIC_DATA] W"
type input "[GEOGRAPHIC_DATA]"
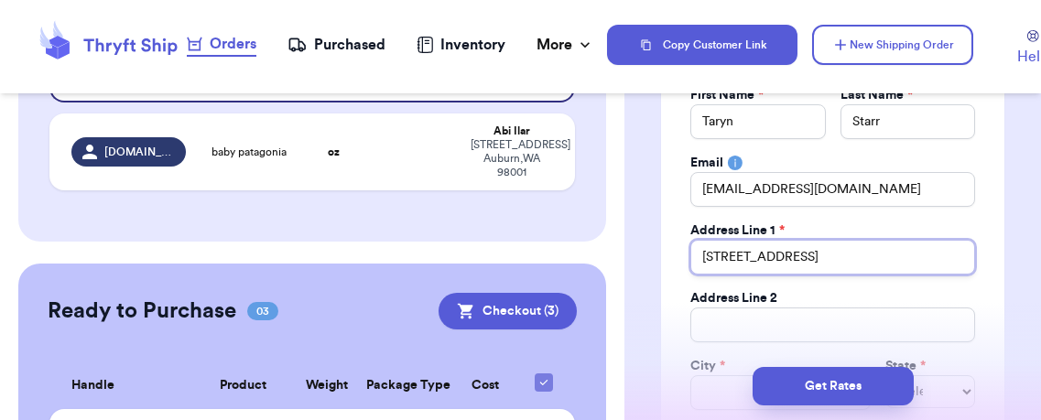
scroll to position [278, 0]
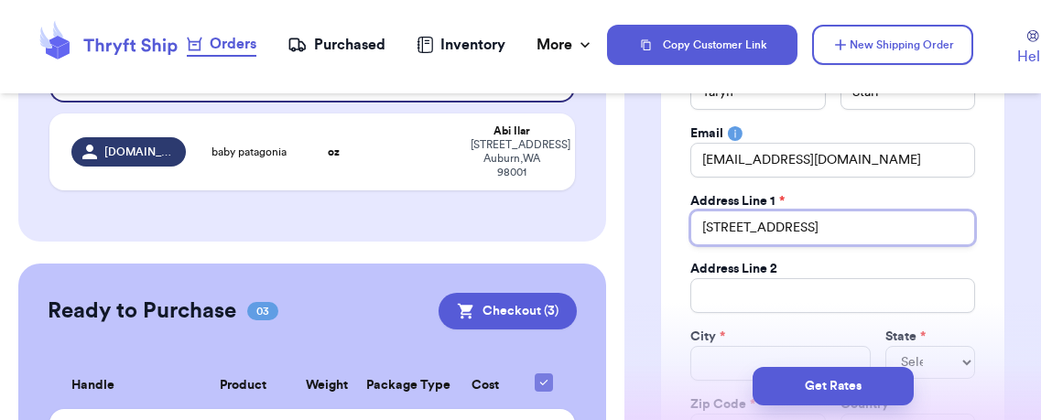
type input "[STREET_ADDRESS]"
click at [725, 365] on div "Get Rates" at bounding box center [832, 386] width 416 height 68
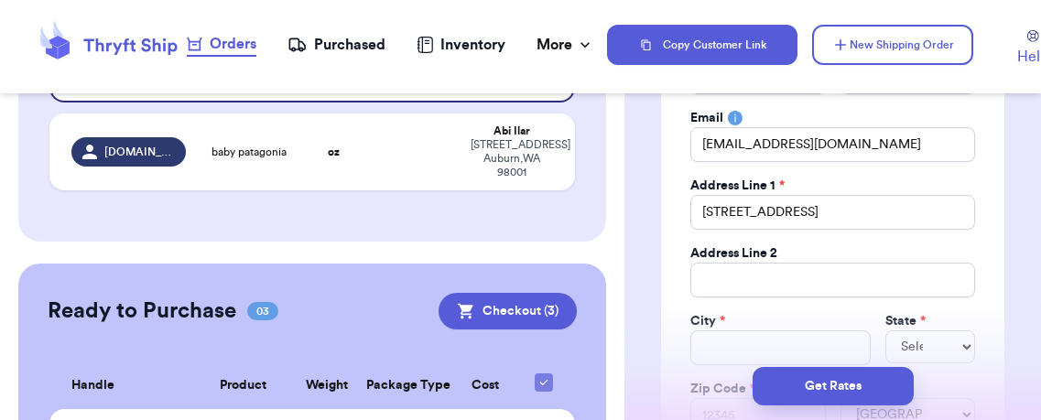
scroll to position [315, 0]
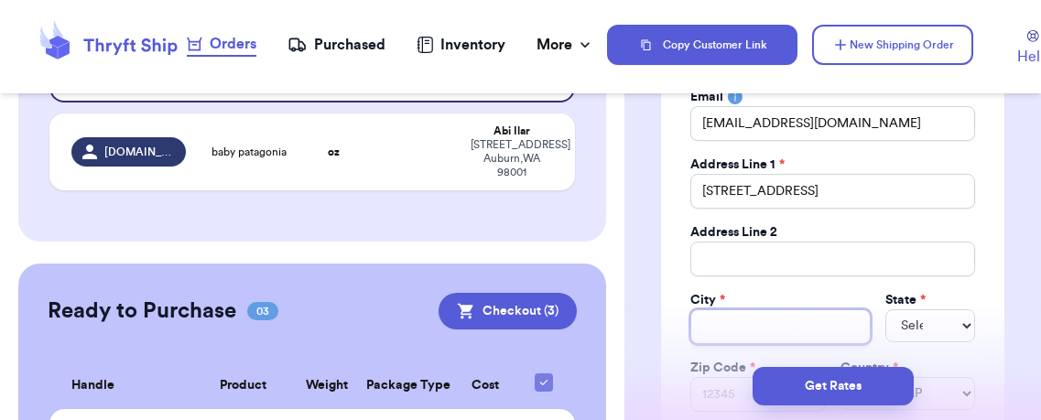
click at [720, 321] on input "Total Amount Paid" at bounding box center [780, 326] width 180 height 35
type input "P"
type input "Pr"
type input "Pri"
type input "Prin"
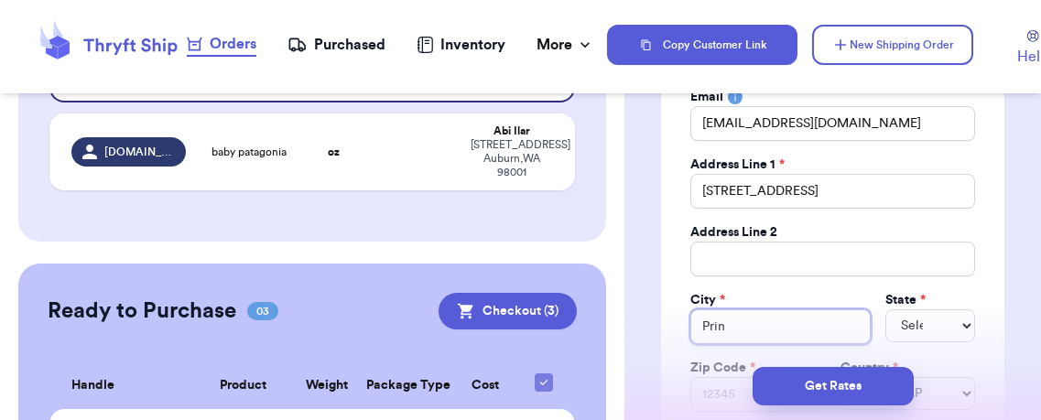
type input "Princ"
type input "Prince"
type input "Princeo"
type input "Princeon"
type input "Princeo"
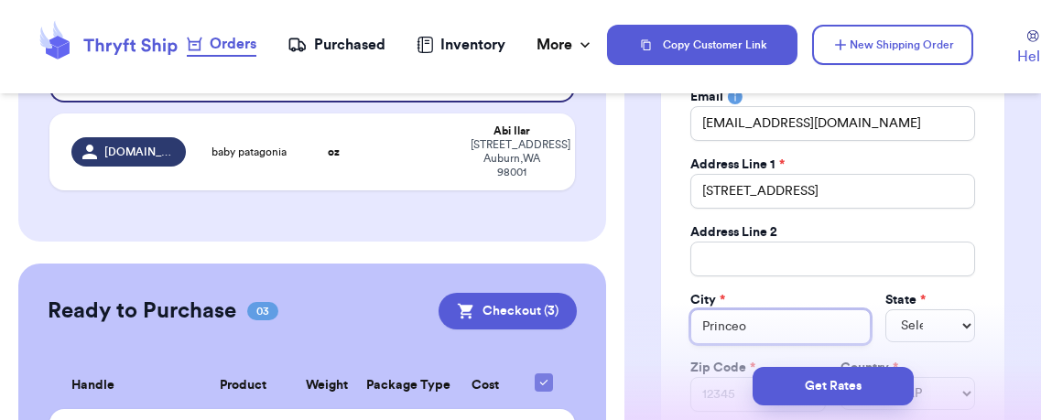
type input "Prince"
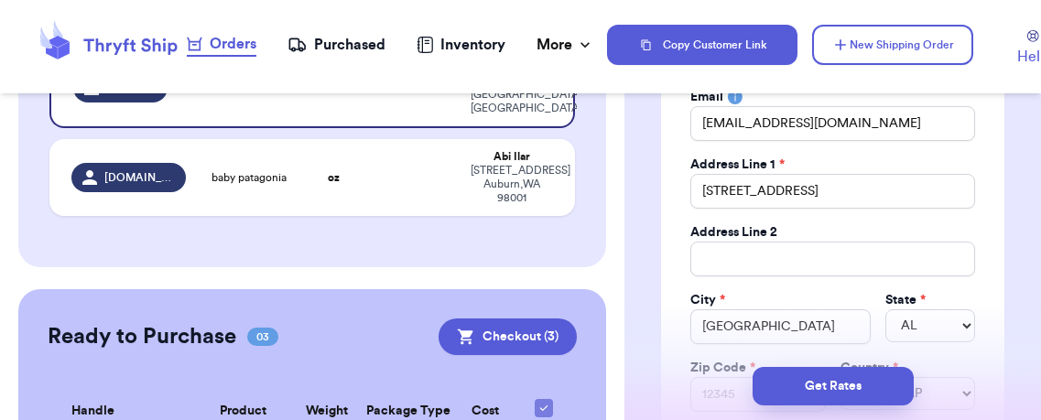
drag, startPoint x: 1016, startPoint y: 297, endPoint x: 1004, endPoint y: 297, distance: 11.9
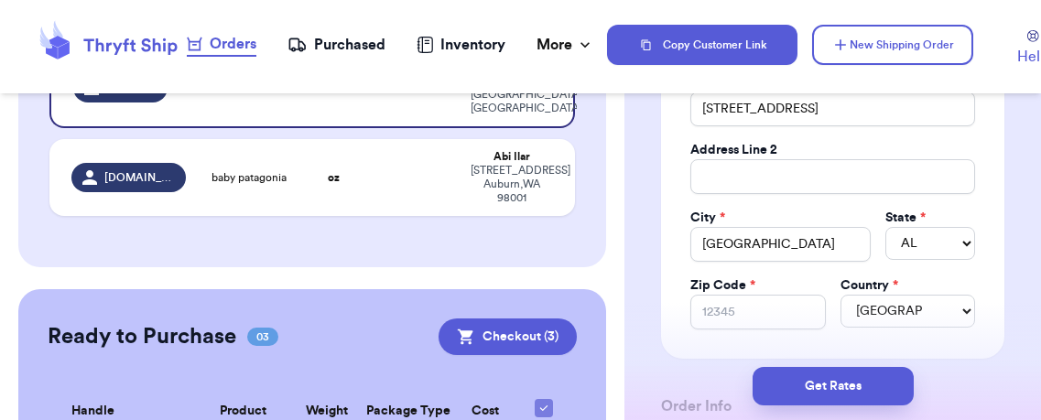
scroll to position [398, 0]
click at [732, 307] on input "Zip Code *" at bounding box center [757, 311] width 135 height 35
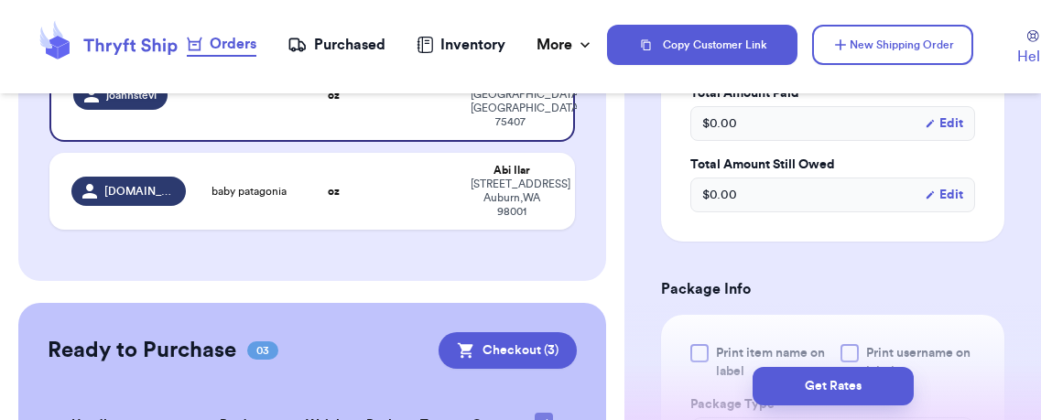
scroll to position [944, 0]
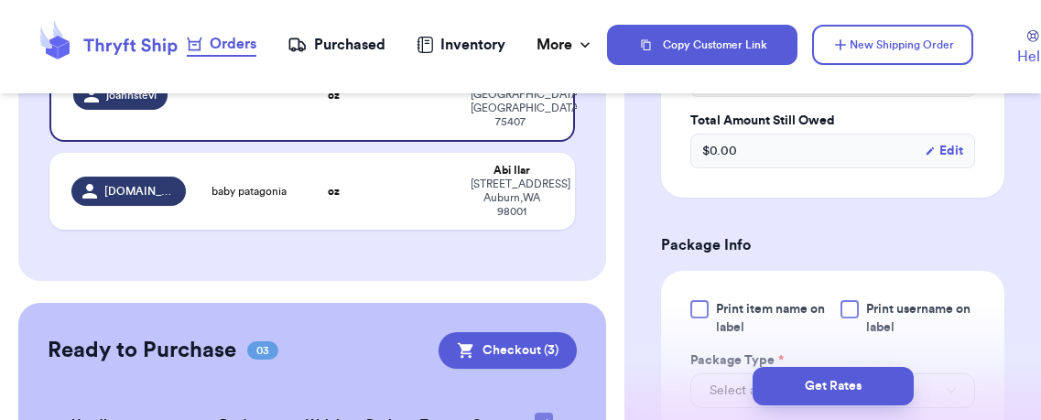
drag, startPoint x: 696, startPoint y: 306, endPoint x: 773, endPoint y: 310, distance: 77.0
click at [696, 306] on div at bounding box center [699, 309] width 18 height 18
click at [0, 0] on input "Print item name on label" at bounding box center [0, 0] width 0 height 0
click at [840, 302] on div at bounding box center [849, 309] width 18 height 18
click at [0, 0] on input "Print username on label" at bounding box center [0, 0] width 0 height 0
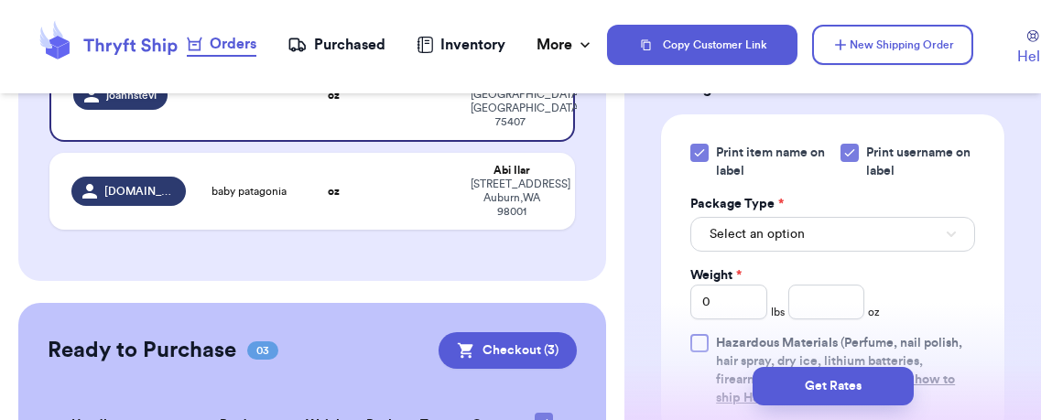
scroll to position [1141, 0]
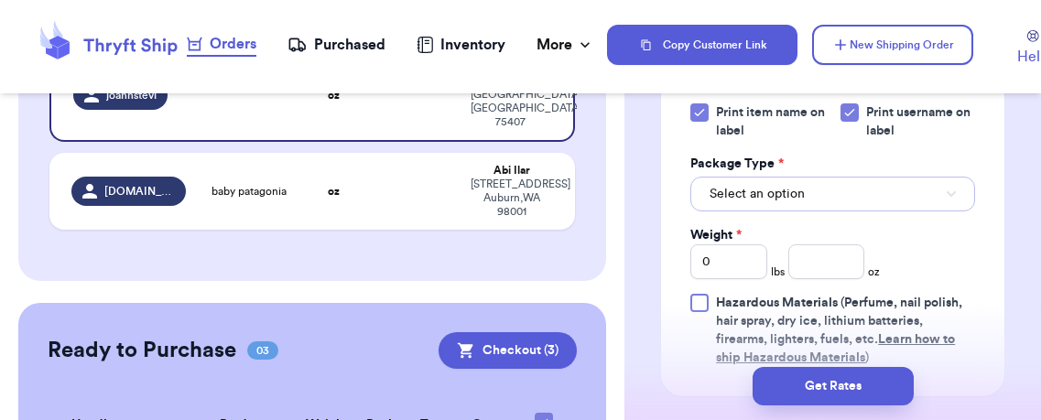
click at [786, 186] on span "Select an option" at bounding box center [756, 194] width 95 height 18
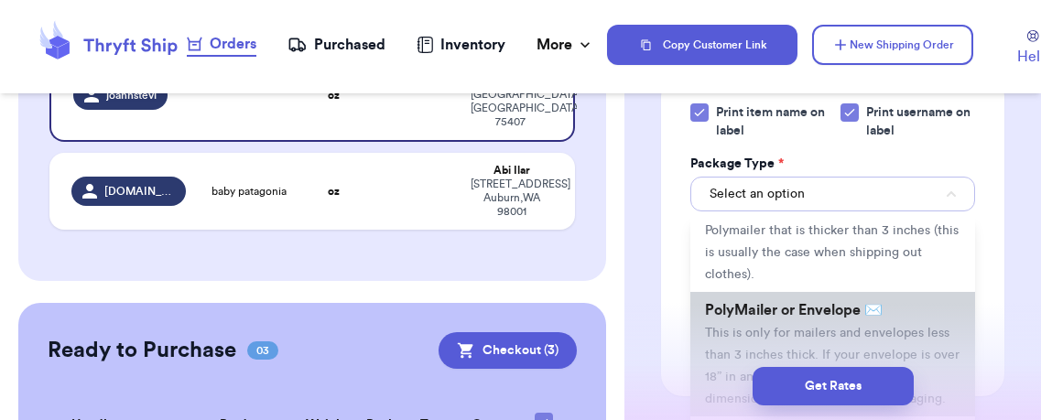
scroll to position [90, 0]
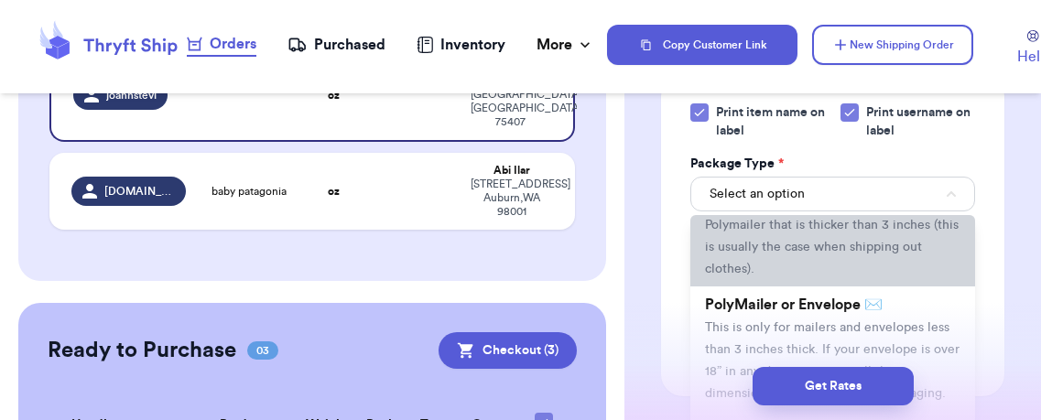
click at [855, 245] on span "This is any custom Box, Package, or Polymailer that is thicker than 3 inches (t…" at bounding box center [832, 236] width 254 height 79
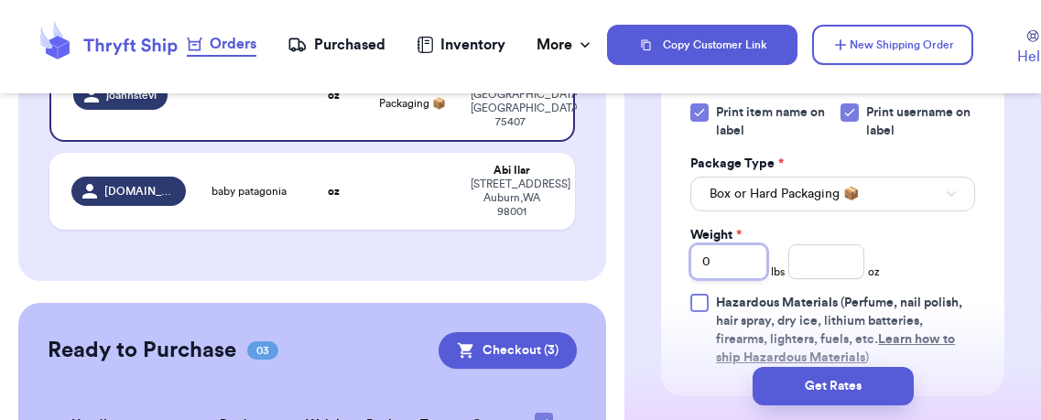
drag, startPoint x: 736, startPoint y: 262, endPoint x: 674, endPoint y: 257, distance: 62.4
click at [674, 257] on div "Print item name on label Print username on label Package Type * Box or Hard Pac…" at bounding box center [832, 235] width 343 height 322
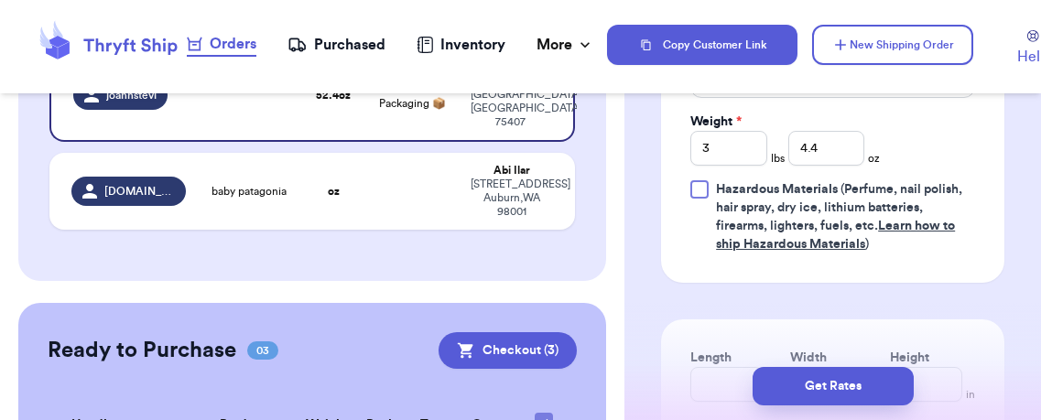
scroll to position [1479, 0]
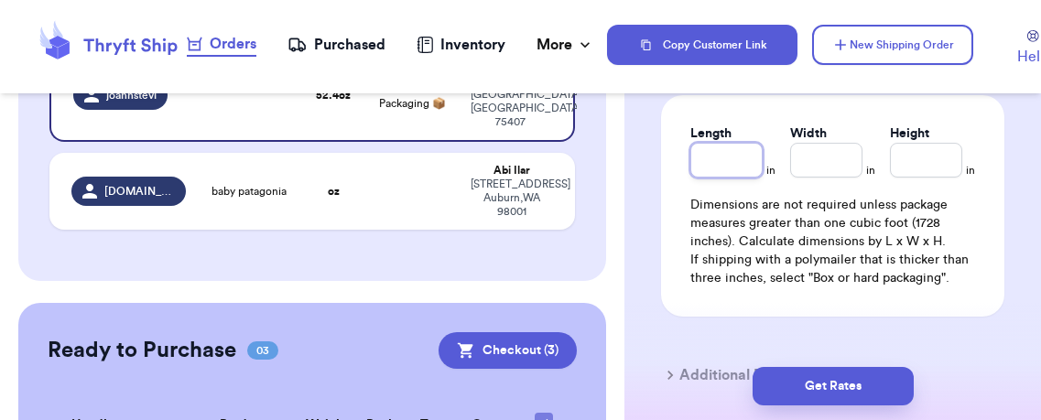
click at [717, 167] on input "Length" at bounding box center [726, 160] width 72 height 35
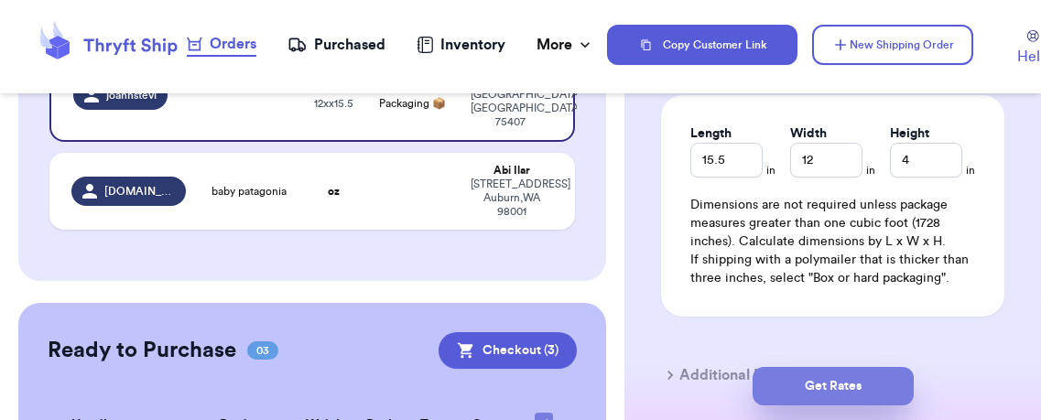
click at [884, 375] on button "Get Rates" at bounding box center [832, 386] width 161 height 38
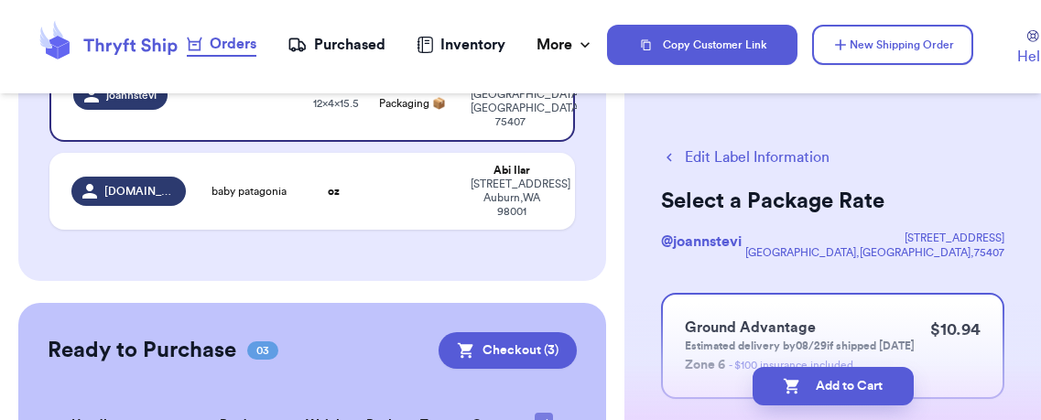
scroll to position [190, 0]
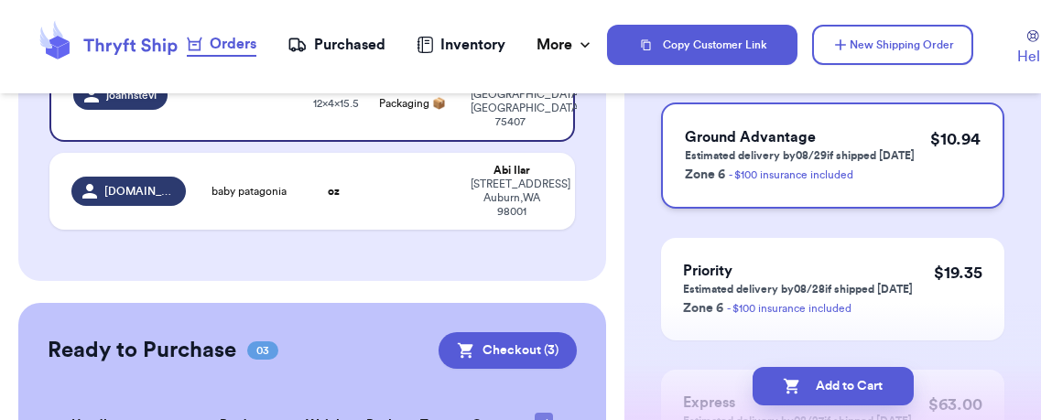
click at [871, 185] on p "Zone 6 - $100 insurance included" at bounding box center [800, 174] width 230 height 22
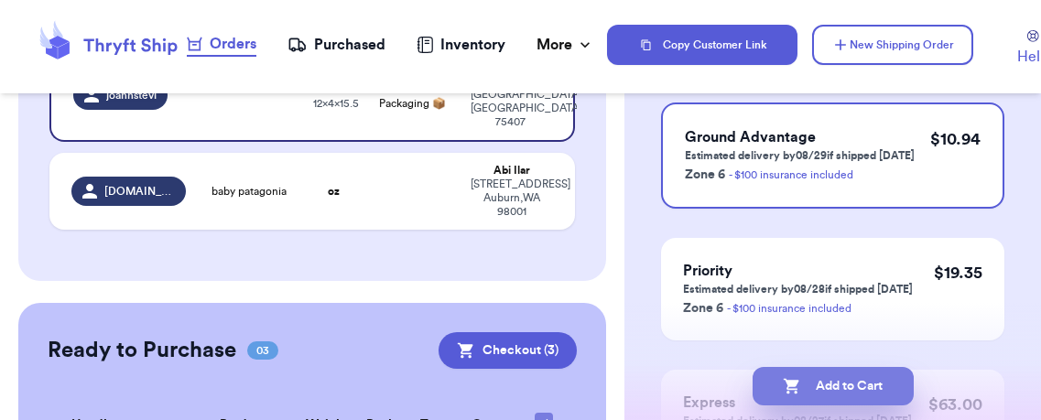
click at [847, 388] on button "Add to Cart" at bounding box center [832, 386] width 161 height 38
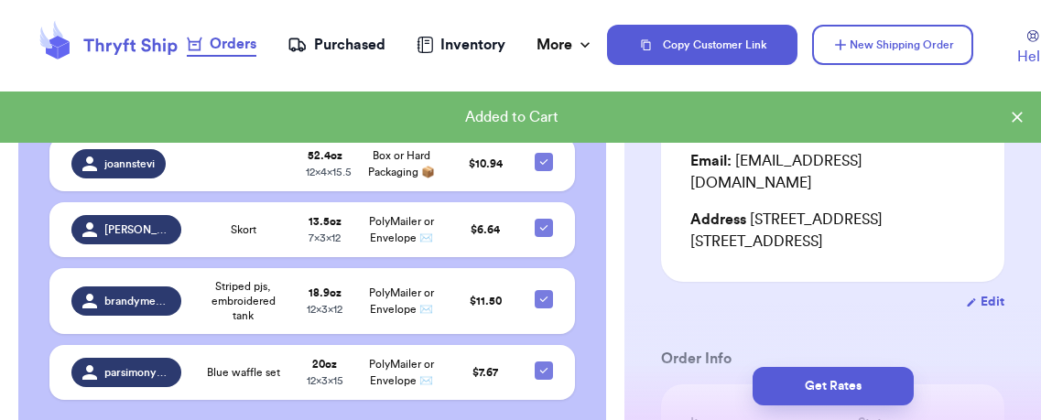
scroll to position [0, 0]
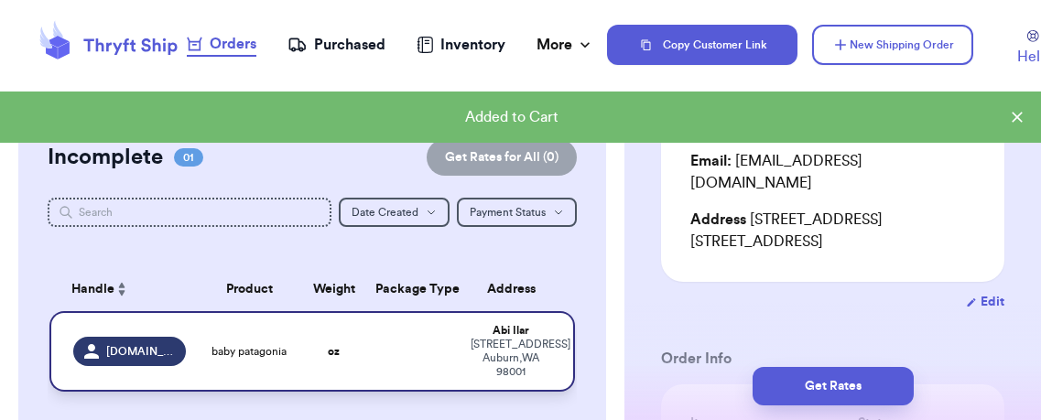
click at [197, 351] on td "baby patagonia" at bounding box center [249, 351] width 105 height 81
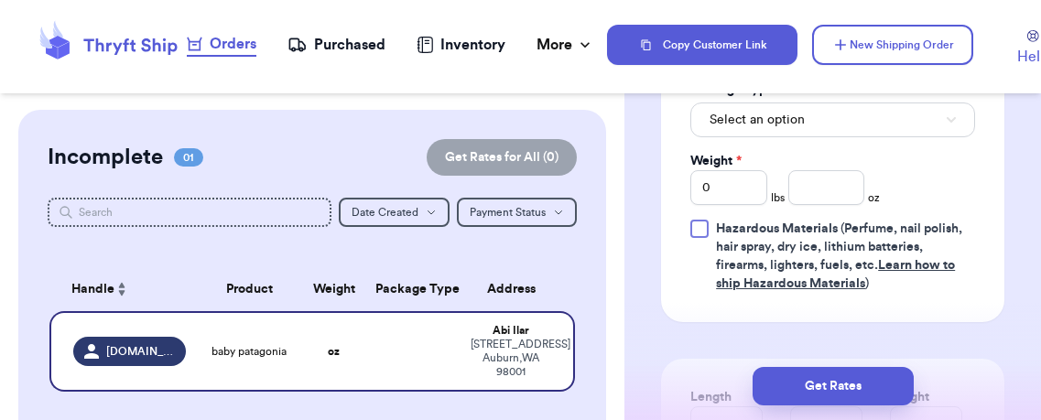
scroll to position [955, 0]
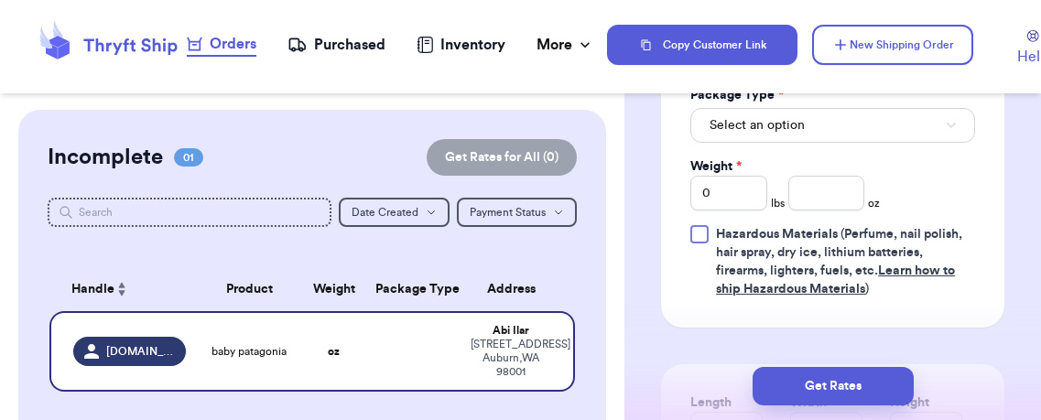
click at [736, 92] on header "Orders Purchased Inventory More Stats Completed Orders Copy Customer Link New S…" at bounding box center [520, 46] width 1041 height 93
click at [741, 116] on span "Select an option" at bounding box center [756, 125] width 95 height 18
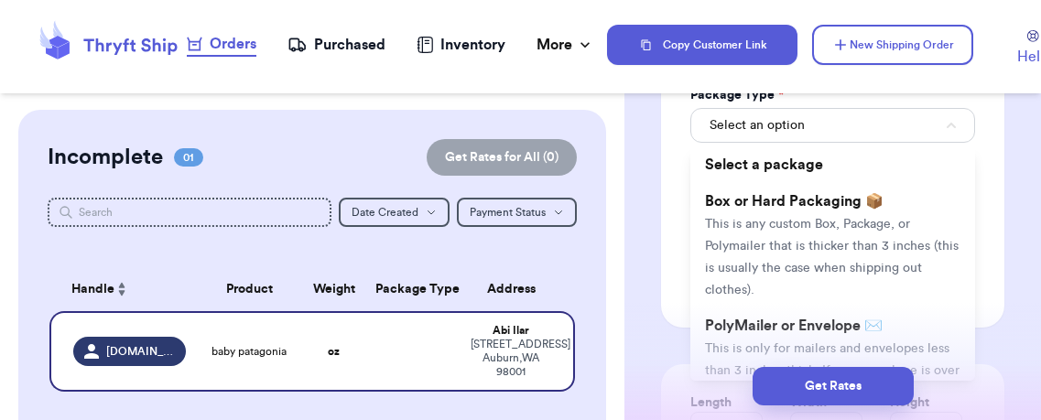
click at [795, 318] on span "PolyMailer or Envelope ✉️" at bounding box center [794, 325] width 178 height 15
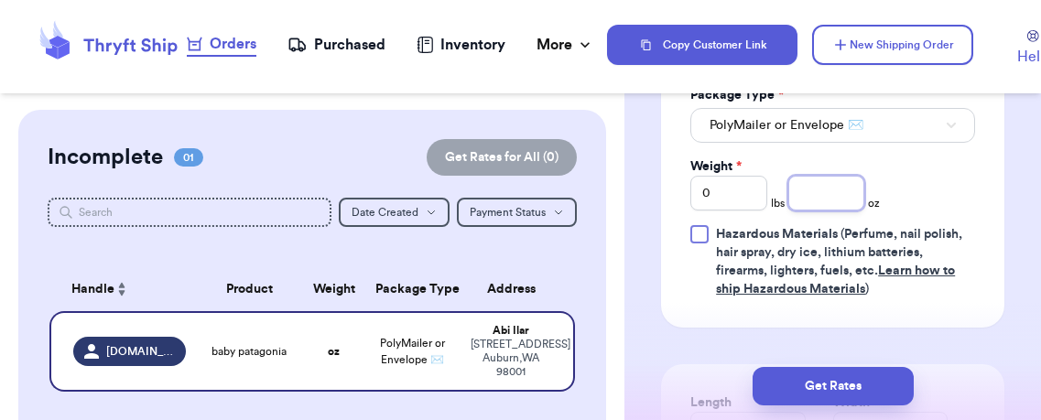
click at [838, 176] on input "number" at bounding box center [826, 193] width 77 height 35
click at [832, 364] on div "Get Rates" at bounding box center [832, 386] width 416 height 68
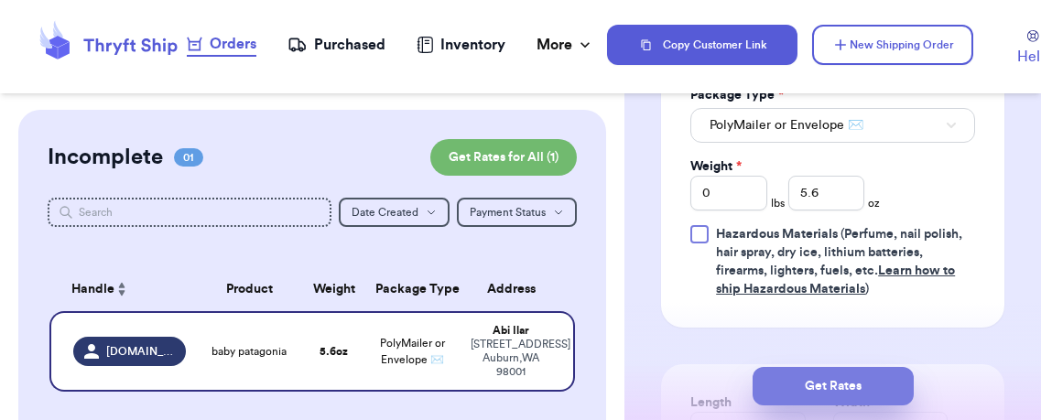
click at [837, 383] on button "Get Rates" at bounding box center [832, 386] width 161 height 38
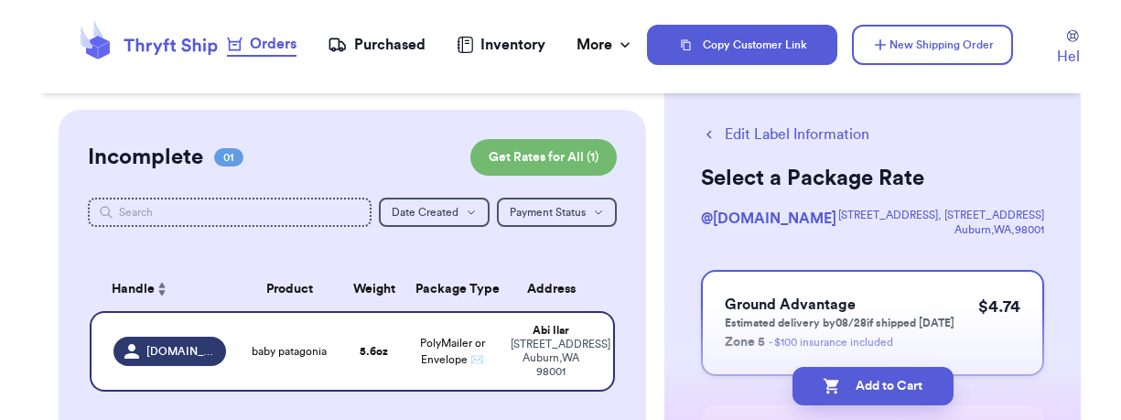
scroll to position [49, 0]
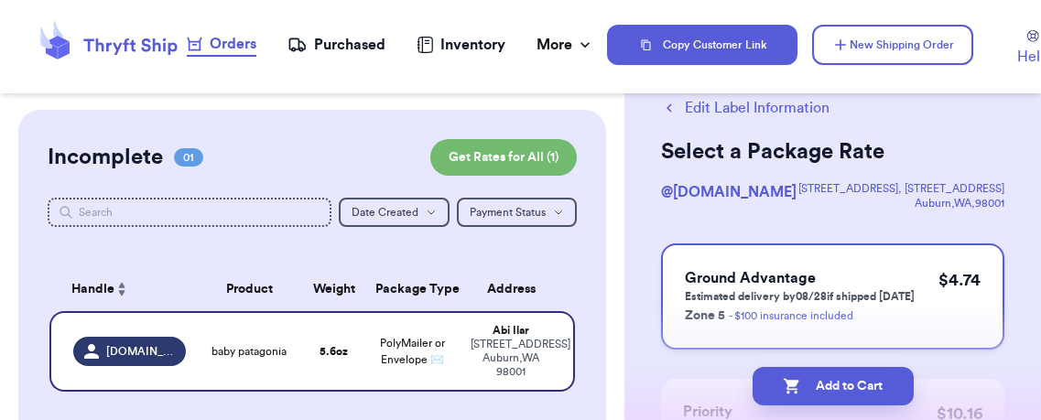
click at [847, 280] on h3 "Ground Advantage" at bounding box center [800, 278] width 230 height 22
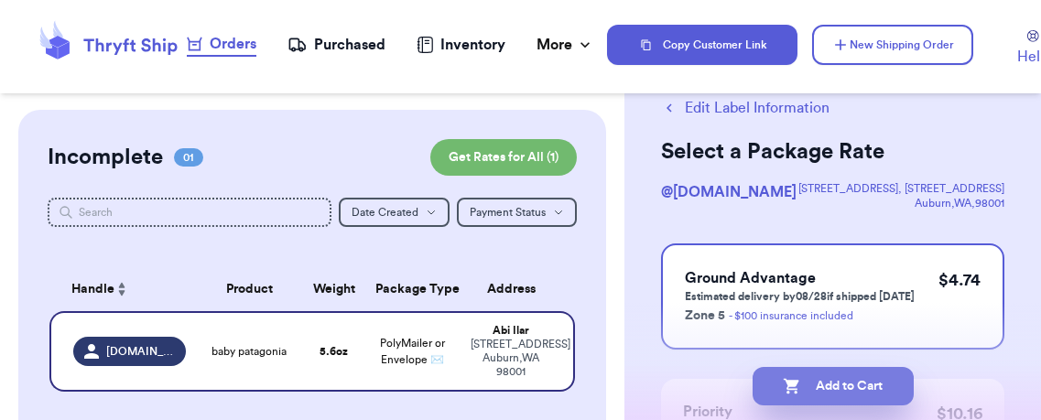
drag, startPoint x: 866, startPoint y: 380, endPoint x: 825, endPoint y: 376, distance: 40.4
click at [867, 380] on button "Add to Cart" at bounding box center [832, 386] width 161 height 38
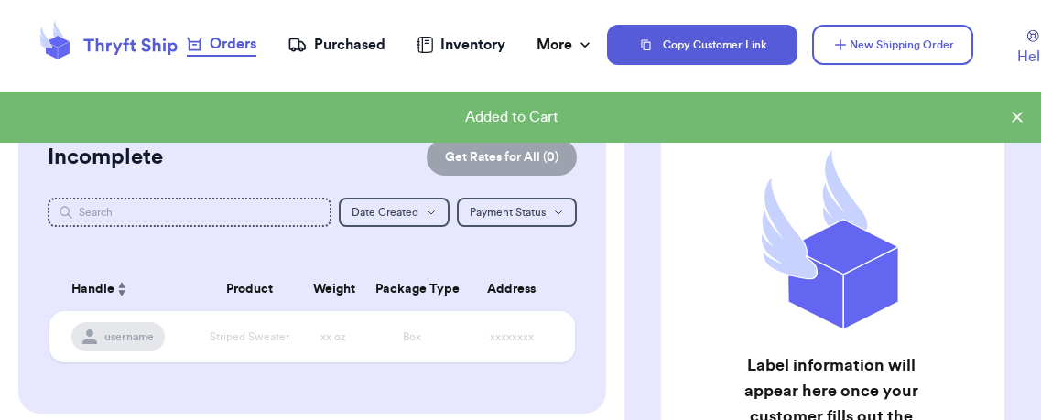
click at [340, 38] on div "Purchased" at bounding box center [336, 45] width 98 height 22
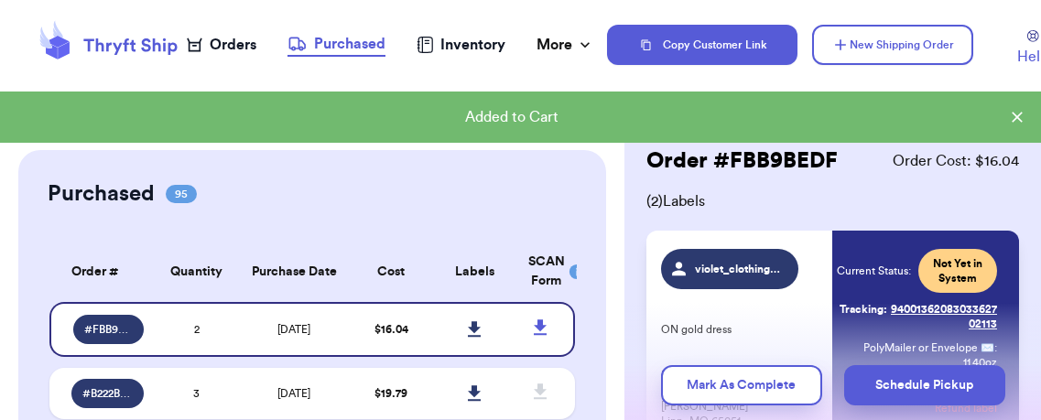
click at [154, 42] on icon at bounding box center [129, 46] width 93 height 16
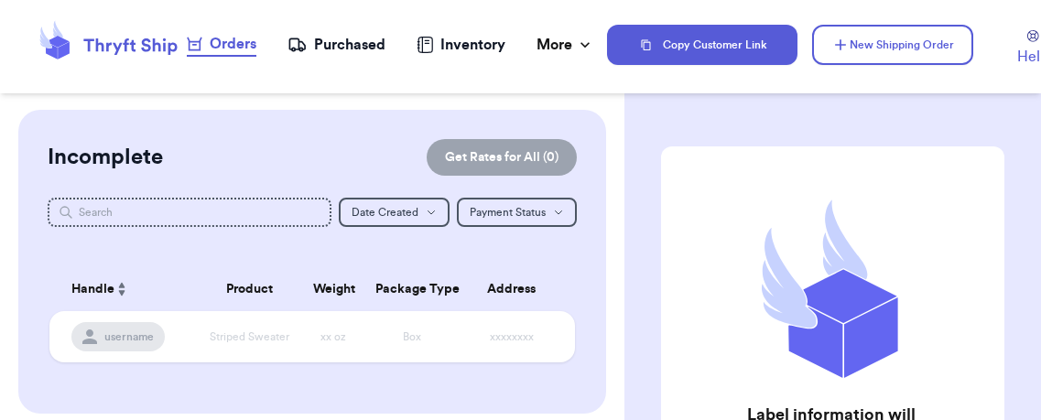
click at [124, 47] on icon at bounding box center [129, 46] width 93 height 16
click at [58, 46] on icon at bounding box center [59, 42] width 20 height 12
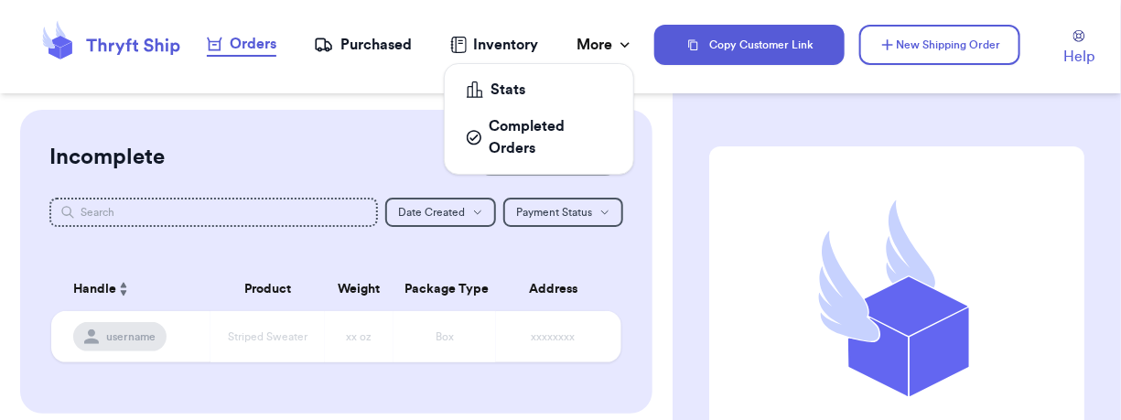
click at [617, 40] on icon at bounding box center [625, 45] width 18 height 18
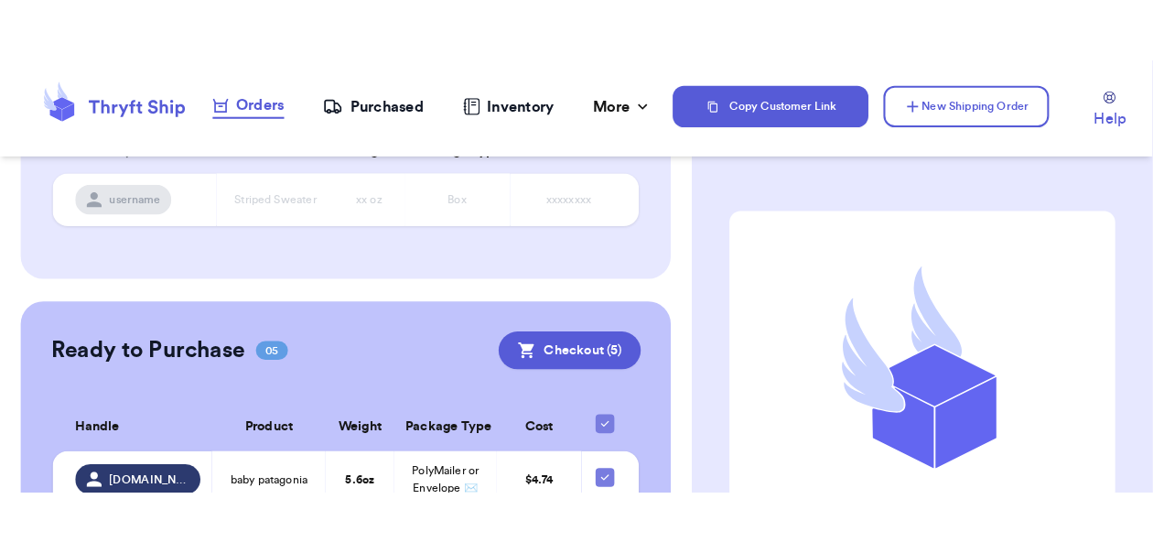
scroll to position [337, 0]
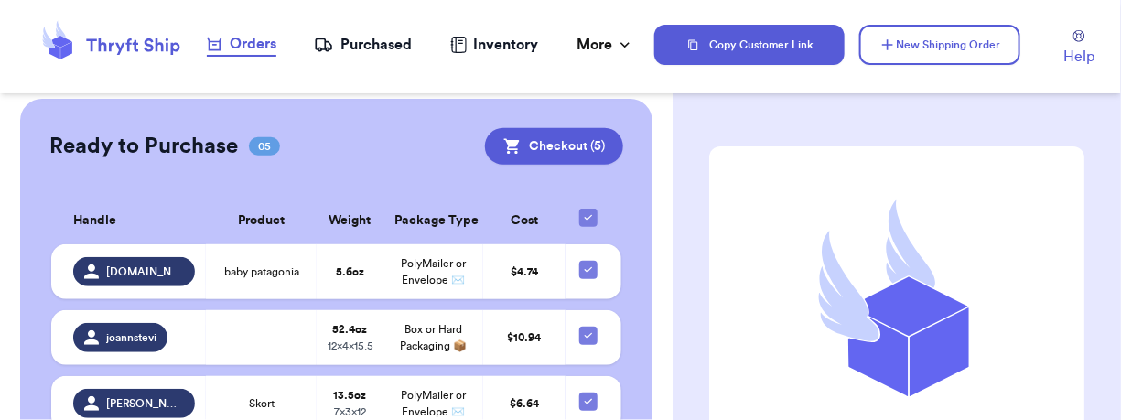
click at [56, 44] on icon at bounding box center [61, 42] width 20 height 12
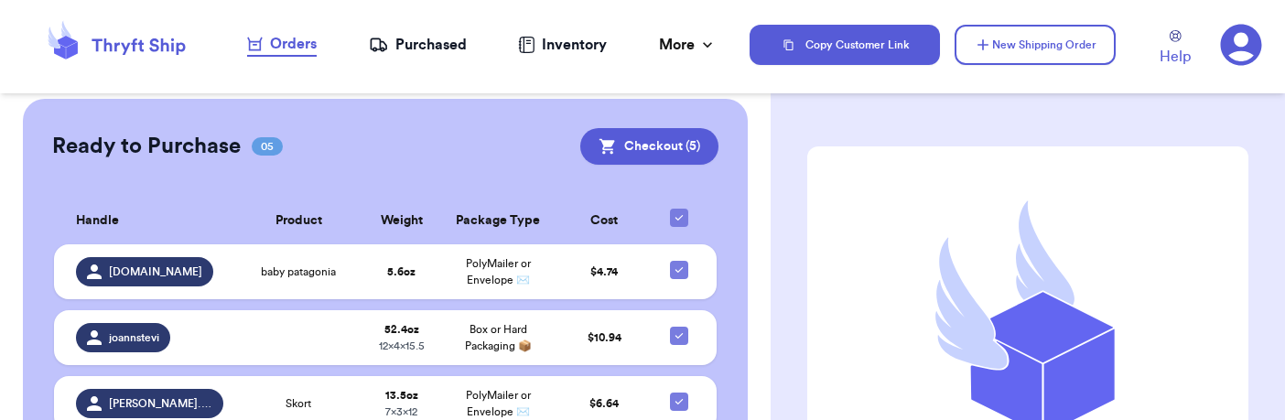
click at [1152, 39] on icon at bounding box center [1241, 45] width 41 height 41
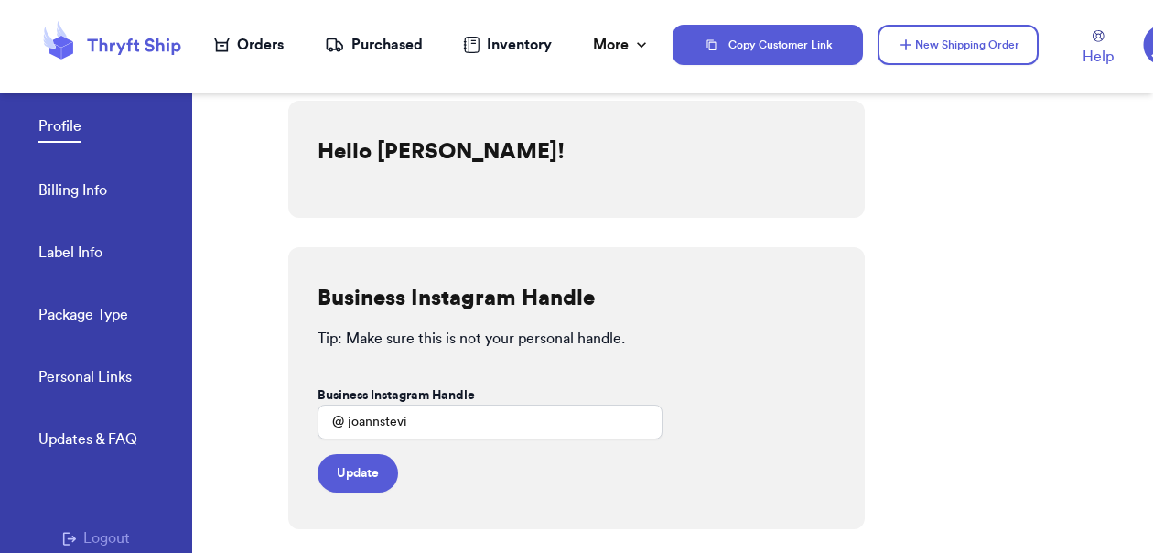
click at [101, 186] on link "Billing Info" at bounding box center [72, 192] width 69 height 26
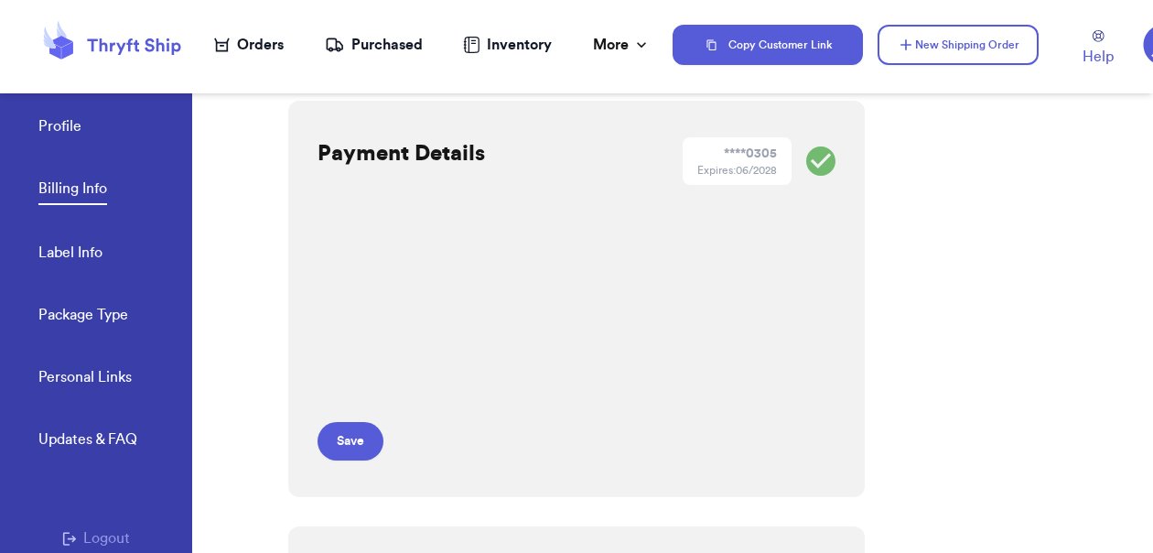
click at [171, 39] on icon at bounding box center [111, 44] width 146 height 49
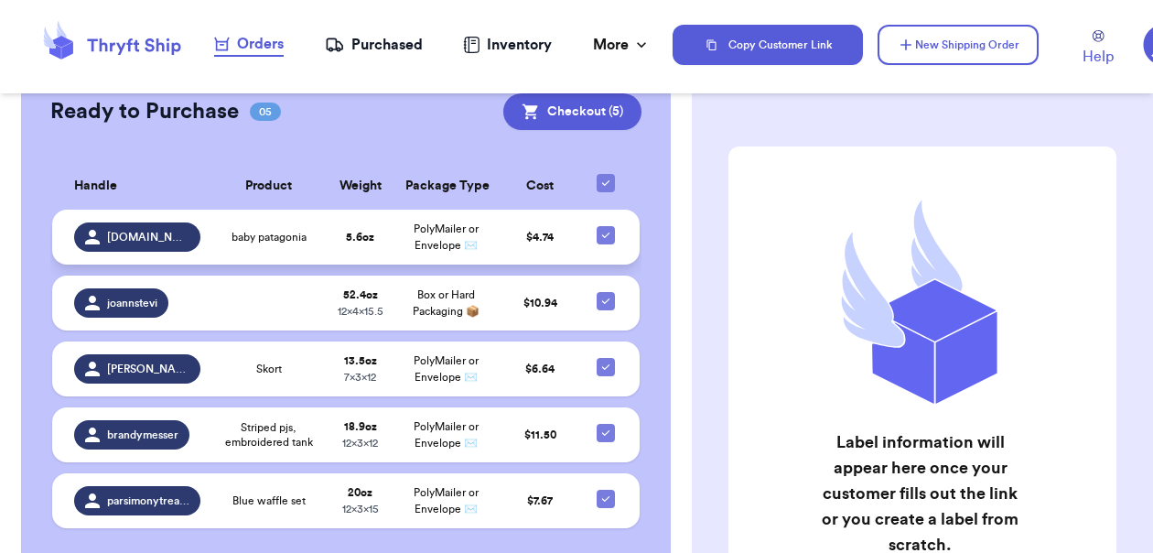
scroll to position [371, 0]
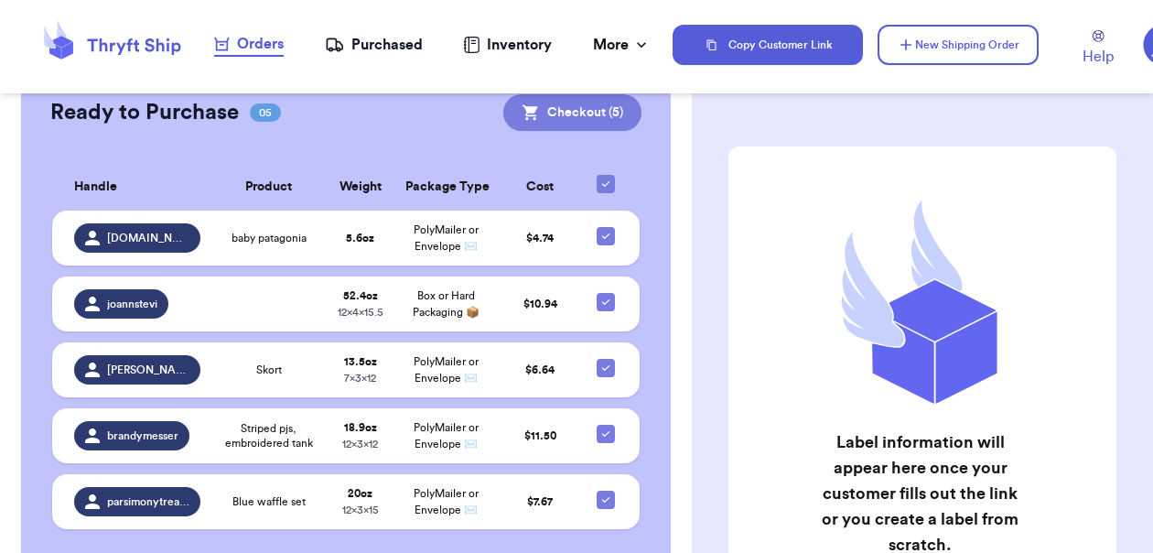
click at [579, 117] on button "Checkout ( 5 )" at bounding box center [572, 112] width 138 height 37
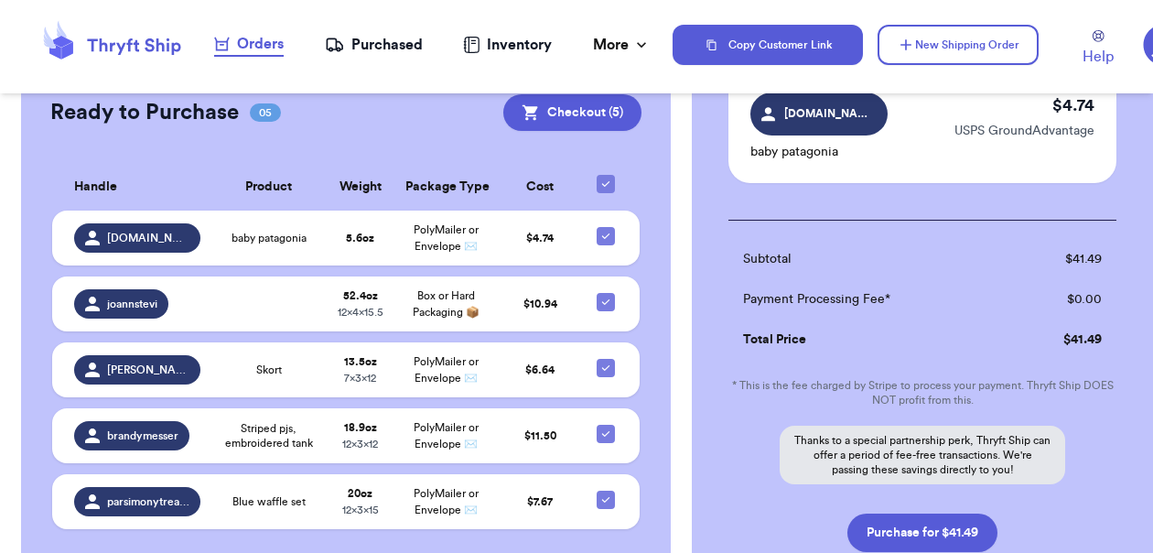
scroll to position [771, 0]
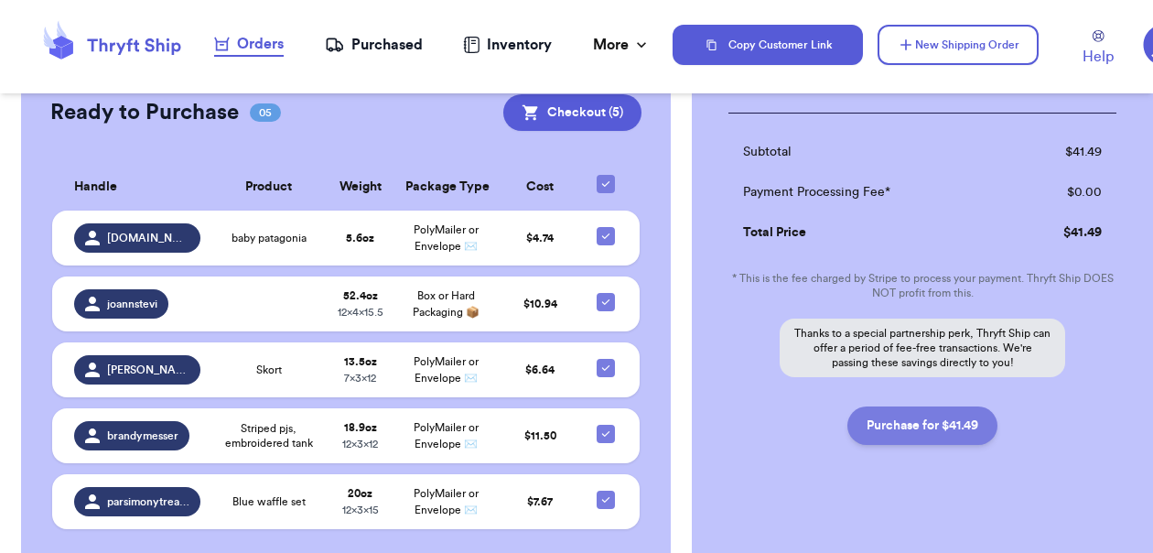
click at [930, 420] on button "Purchase for $41.49" at bounding box center [922, 425] width 150 height 38
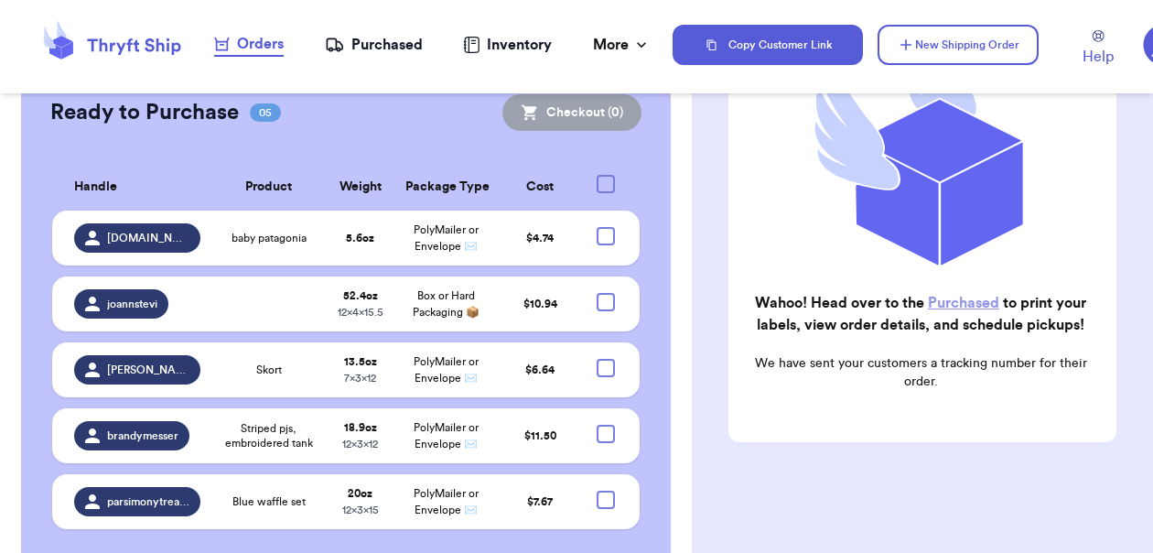
scroll to position [151, 0]
